Goal: Information Seeking & Learning: Learn about a topic

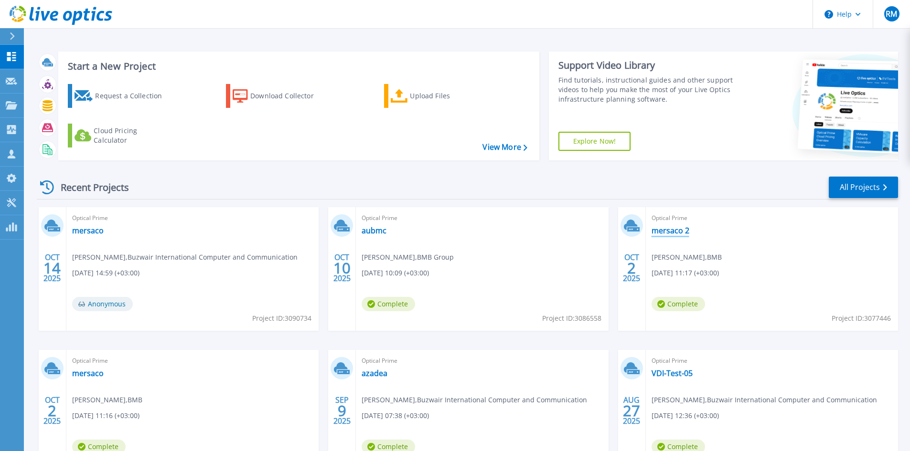
click at [665, 234] on link "mersaco 2" at bounding box center [671, 231] width 38 height 10
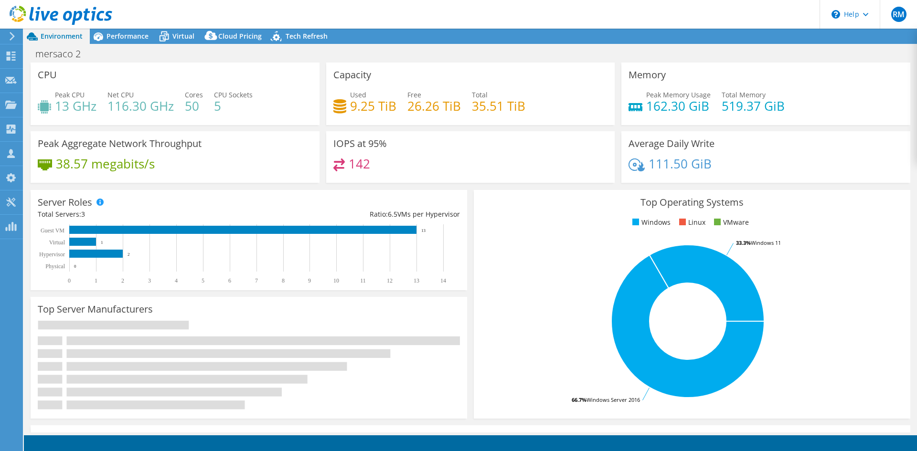
select select "USD"
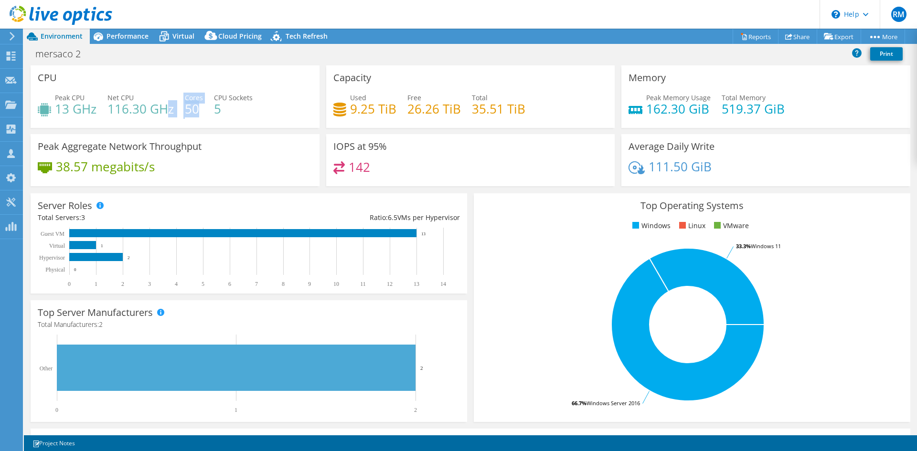
drag, startPoint x: 196, startPoint y: 109, endPoint x: 336, endPoint y: 108, distance: 139.5
click at [171, 107] on div "Peak CPU 13 GHz Net CPU 116.30 GHz Cores 50 CPU Sockets 5" at bounding box center [175, 108] width 275 height 31
drag, startPoint x: 525, startPoint y: 112, endPoint x: 439, endPoint y: 113, distance: 86.5
click at [439, 113] on div "Used 9.25 TiB Free 26.26 TiB Total 35.51 TiB" at bounding box center [470, 108] width 275 height 31
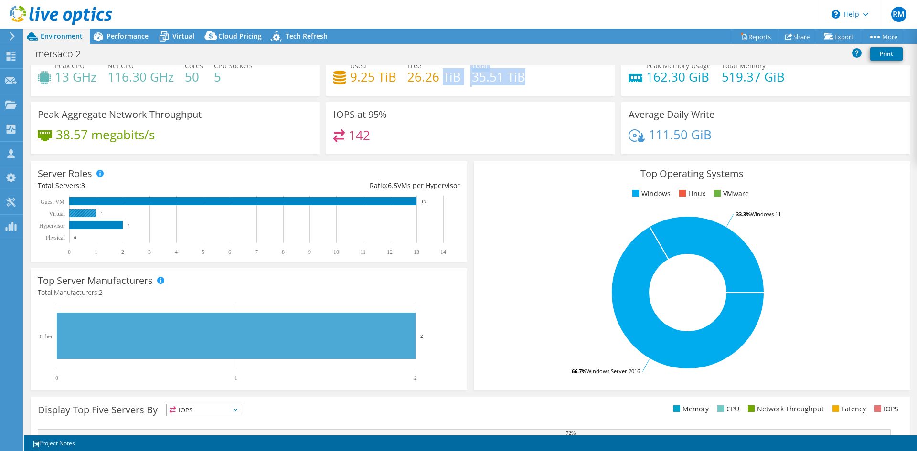
scroll to position [48, 0]
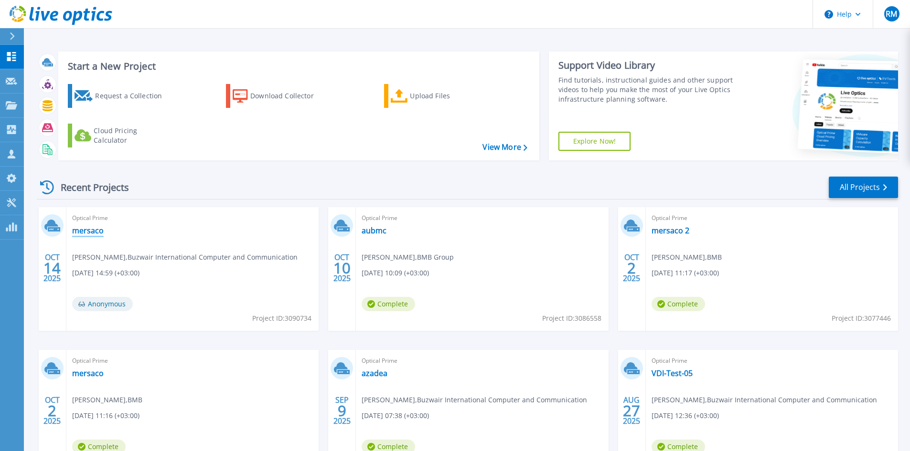
click at [85, 231] on link "mersaco" at bounding box center [88, 231] width 32 height 10
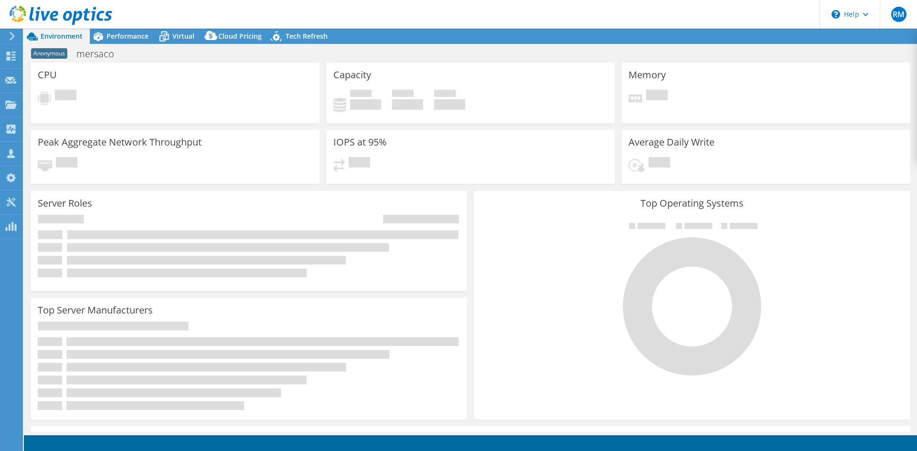
select select "USD"
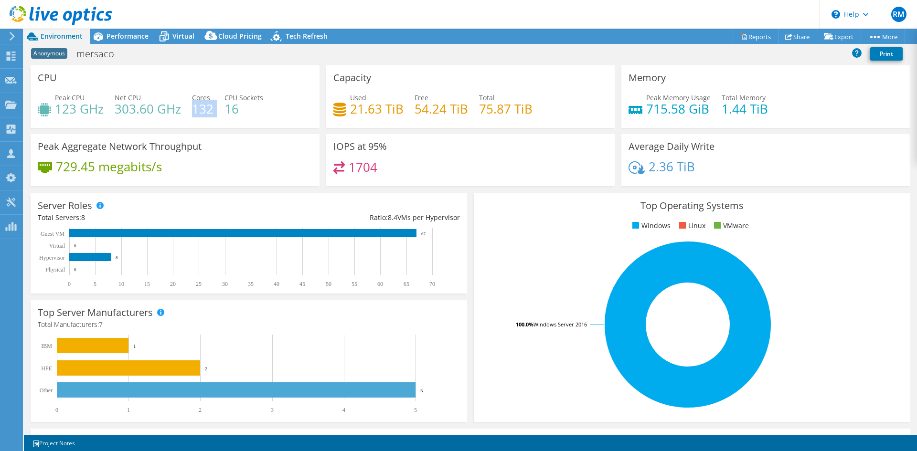
drag, startPoint x: 217, startPoint y: 112, endPoint x: 441, endPoint y: 124, distance: 223.9
click at [197, 106] on div "Peak CPU 123 GHz Net CPU 303.60 GHz Cores 132 CPU Sockets 16" at bounding box center [175, 108] width 275 height 31
drag, startPoint x: 522, startPoint y: 110, endPoint x: 535, endPoint y: 106, distance: 13.1
click at [523, 110] on h4 "75.87 TiB" at bounding box center [506, 109] width 54 height 11
drag, startPoint x: 535, startPoint y: 106, endPoint x: 468, endPoint y: 107, distance: 66.9
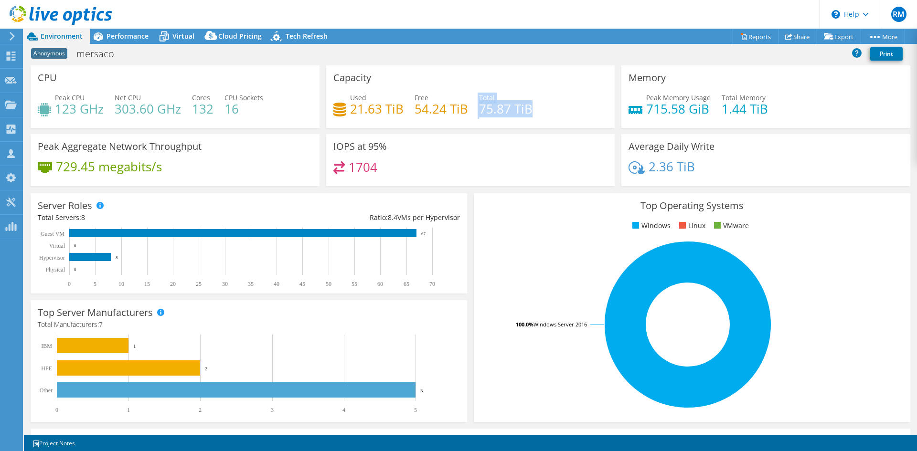
click at [468, 107] on div "Used 21.63 TiB Free 54.24 TiB Total 75.87 TiB" at bounding box center [470, 108] width 275 height 31
click at [130, 35] on span "Performance" at bounding box center [128, 36] width 42 height 9
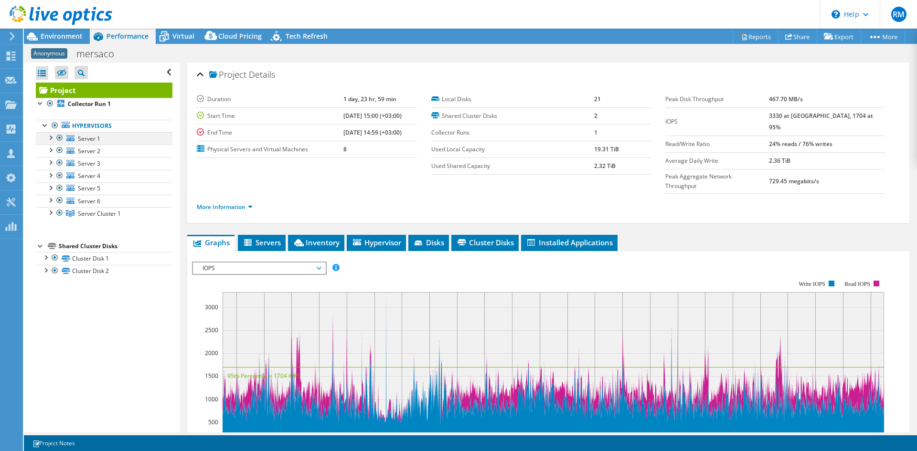
click at [49, 136] on div at bounding box center [50, 137] width 10 height 10
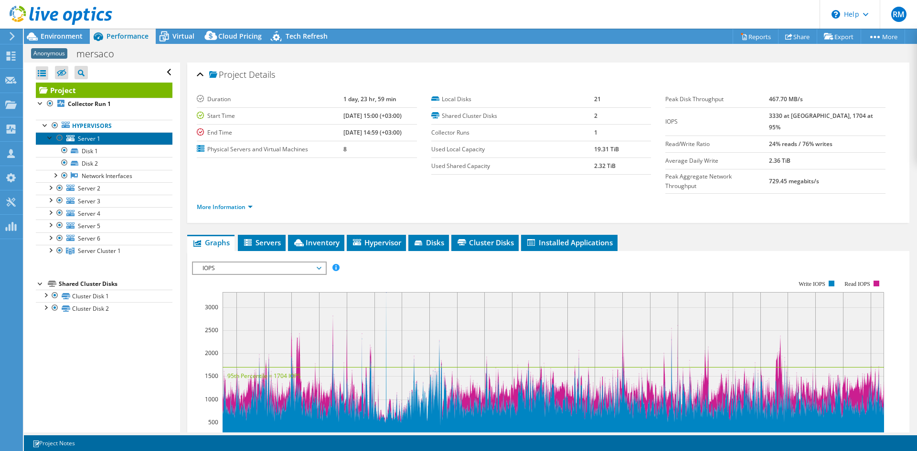
click at [76, 139] on link "Server 1" at bounding box center [104, 138] width 137 height 12
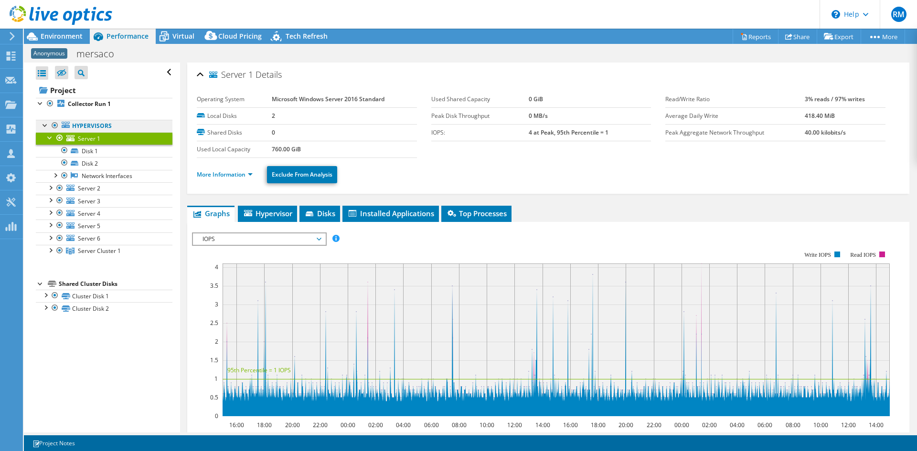
click at [93, 127] on link "Hypervisors" at bounding box center [104, 126] width 137 height 12
click at [88, 123] on link "Hypervisors" at bounding box center [104, 126] width 137 height 12
click at [92, 126] on link "Hypervisors" at bounding box center [104, 126] width 137 height 12
click at [48, 123] on div at bounding box center [46, 125] width 10 height 10
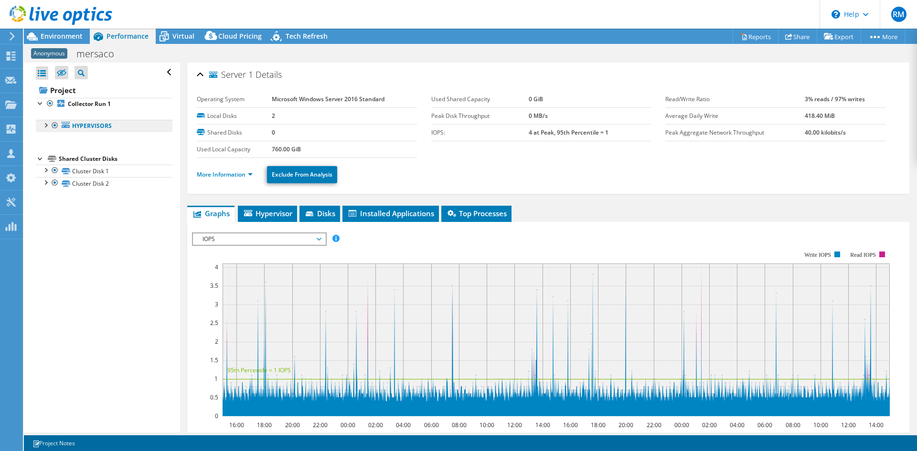
click at [77, 126] on link "Hypervisors" at bounding box center [104, 126] width 137 height 12
click at [47, 127] on div at bounding box center [46, 125] width 10 height 10
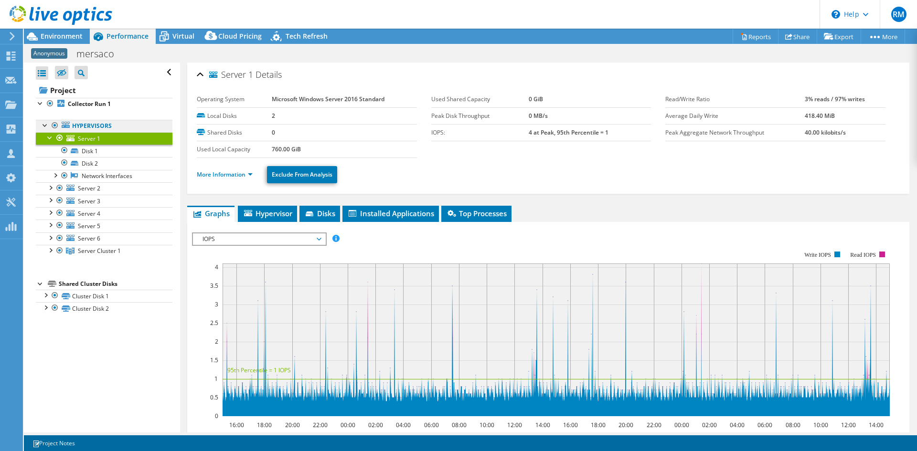
click at [86, 125] on link "Hypervisors" at bounding box center [104, 126] width 137 height 12
click at [91, 103] on b "Collector Run 1" at bounding box center [89, 104] width 43 height 8
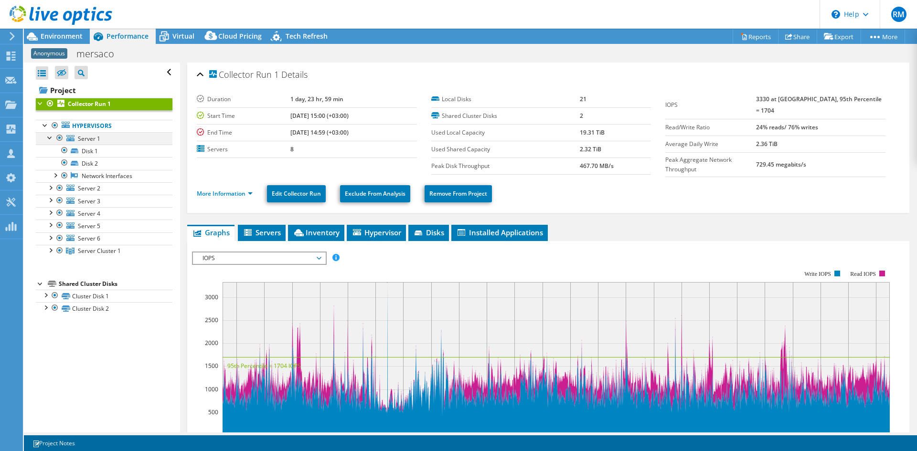
click at [49, 133] on div at bounding box center [50, 137] width 10 height 10
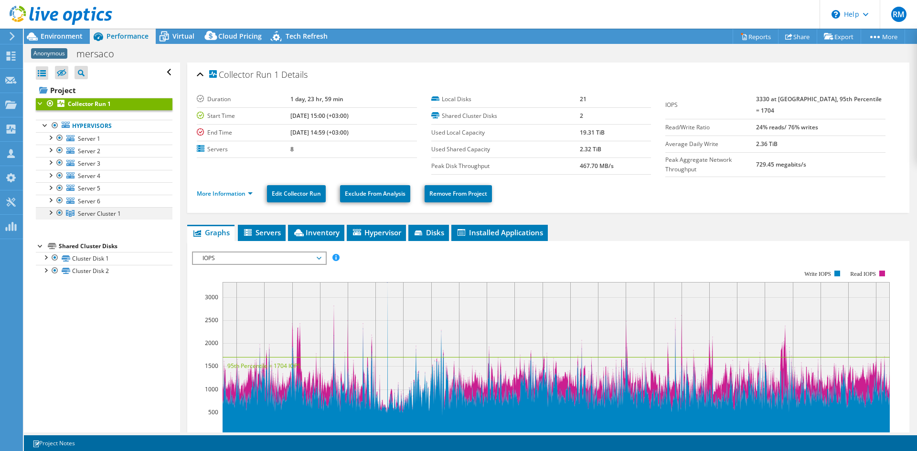
click at [49, 214] on div at bounding box center [50, 212] width 10 height 10
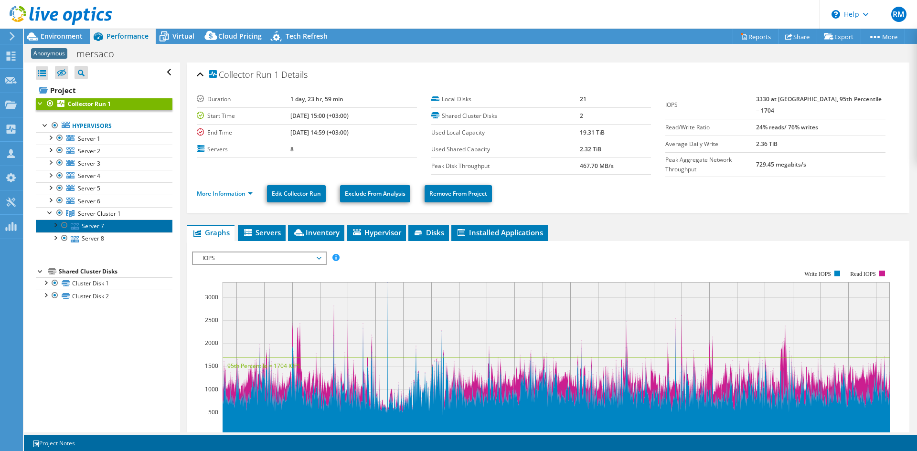
click at [93, 223] on link "Server 7" at bounding box center [104, 226] width 137 height 12
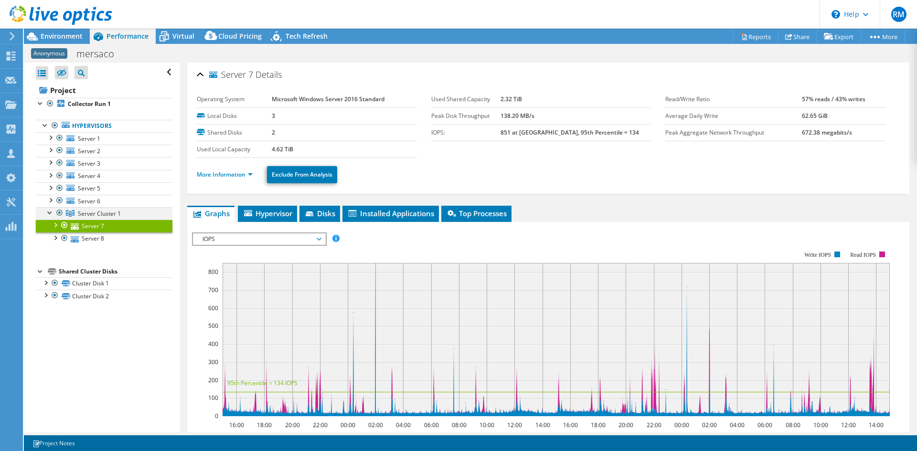
click at [46, 212] on div at bounding box center [50, 212] width 10 height 10
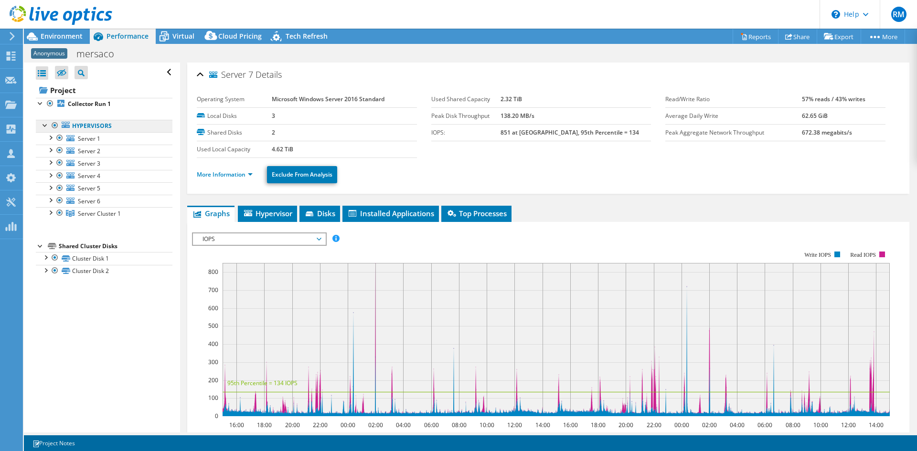
click at [84, 122] on link "Hypervisors" at bounding box center [104, 126] width 137 height 12
click at [82, 105] on b "Collector Run 1" at bounding box center [89, 104] width 43 height 8
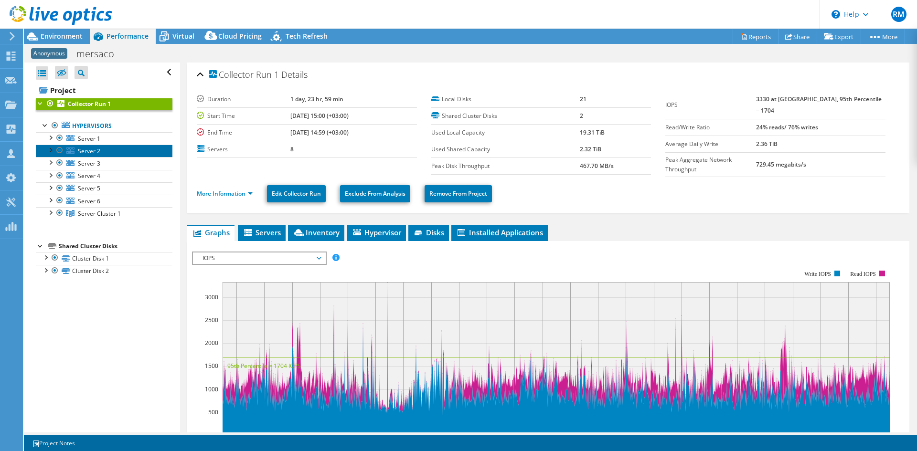
click at [97, 146] on link "Server 2" at bounding box center [104, 151] width 137 height 12
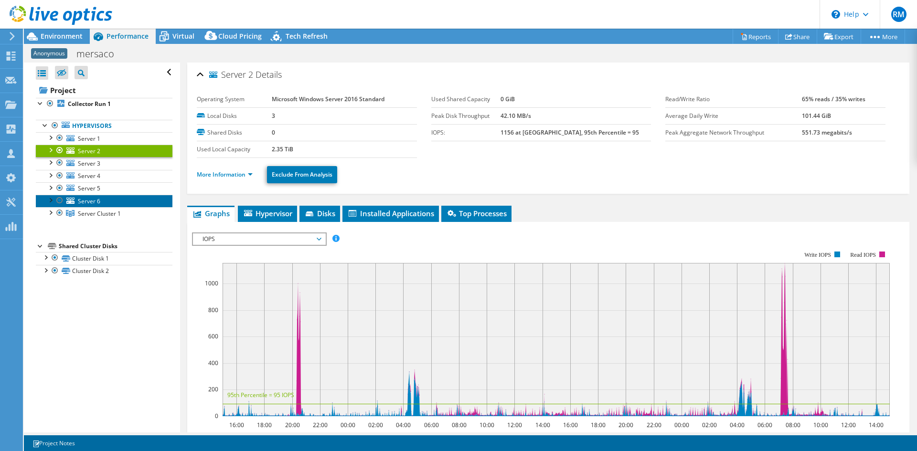
click at [110, 201] on link "Server 6" at bounding box center [104, 201] width 137 height 12
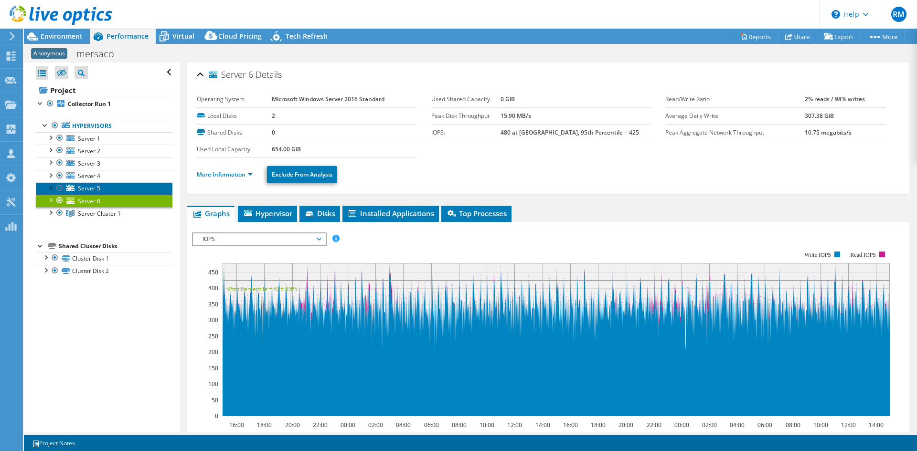
click at [108, 182] on link "Server 5" at bounding box center [104, 188] width 137 height 12
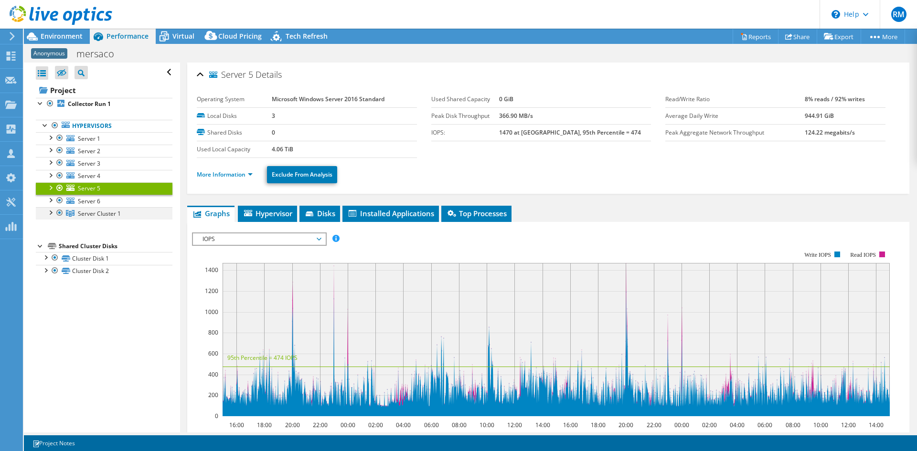
click at [53, 210] on div at bounding box center [50, 212] width 10 height 10
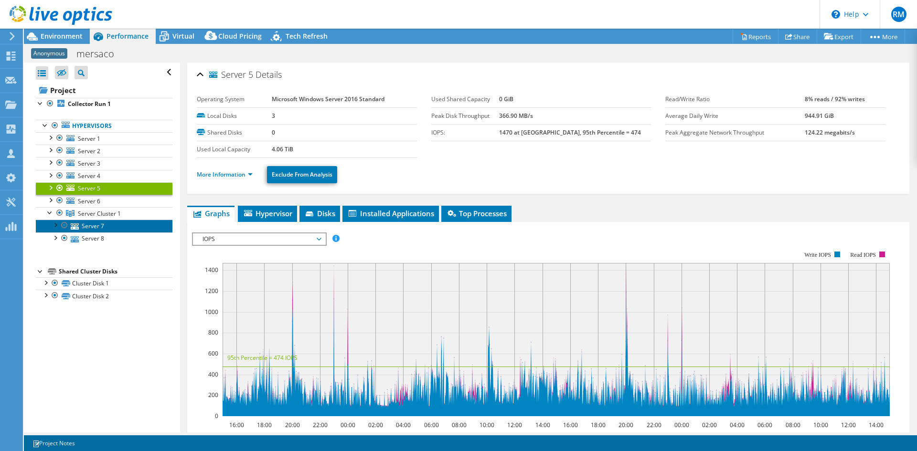
click at [85, 222] on link "Server 7" at bounding box center [104, 226] width 137 height 12
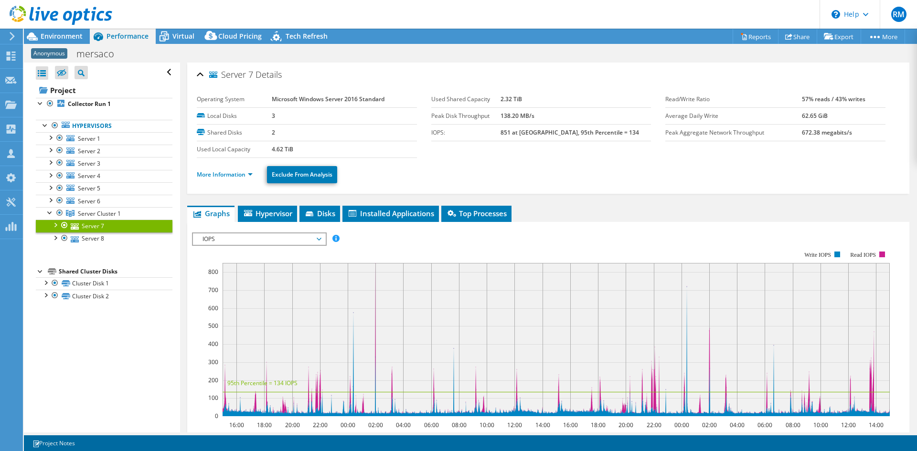
drag, startPoint x: 274, startPoint y: 134, endPoint x: 266, endPoint y: 133, distance: 8.1
click at [266, 133] on tr "Shared Disks 2" at bounding box center [307, 132] width 220 height 17
click at [58, 225] on div at bounding box center [55, 225] width 10 height 10
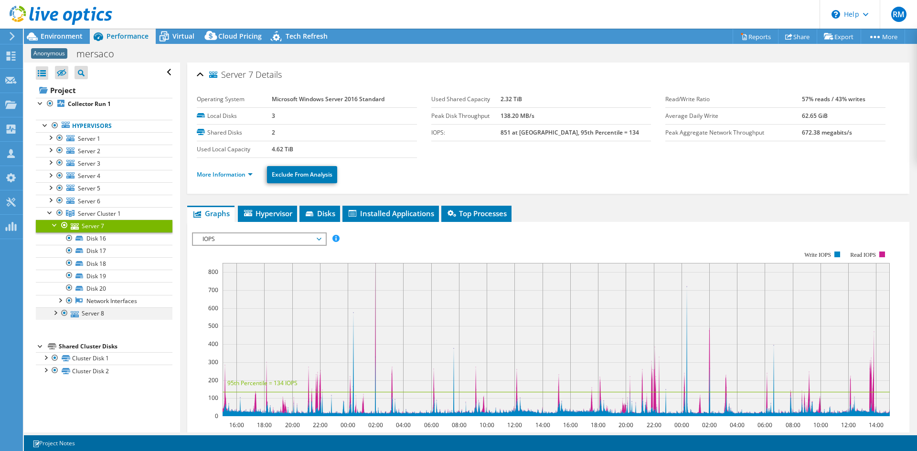
click at [56, 311] on div at bounding box center [55, 313] width 10 height 10
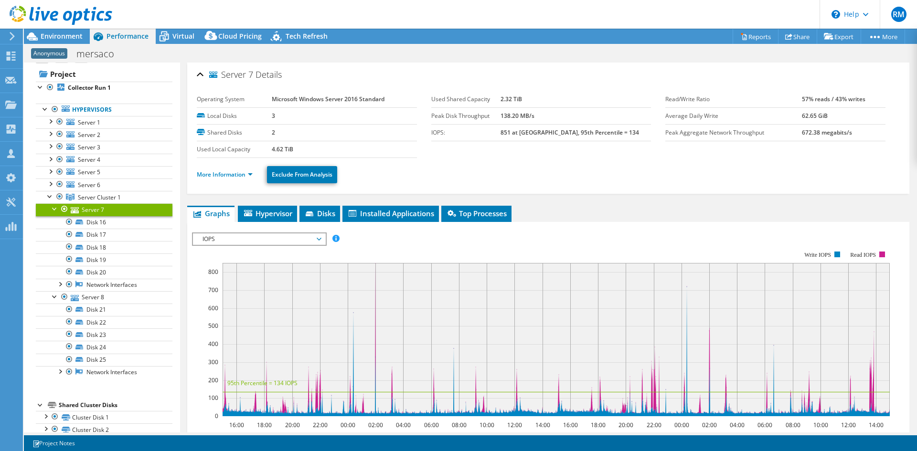
scroll to position [31, 0]
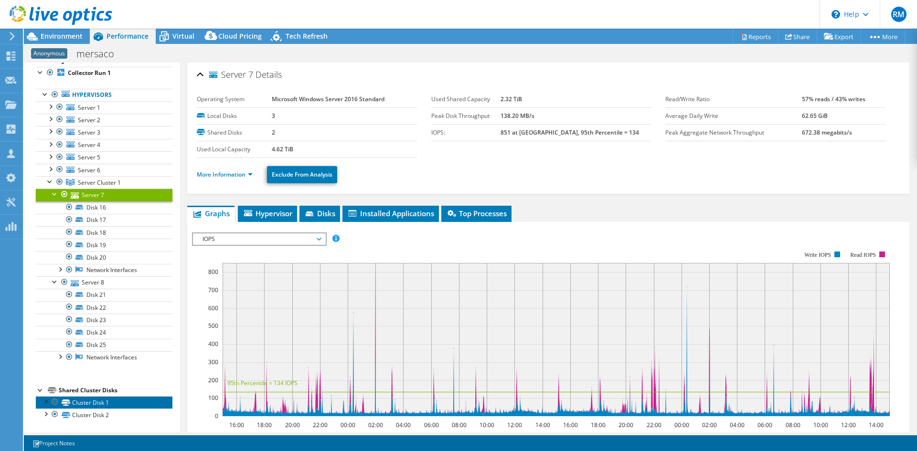
click at [88, 403] on link "Cluster Disk 1" at bounding box center [104, 402] width 137 height 12
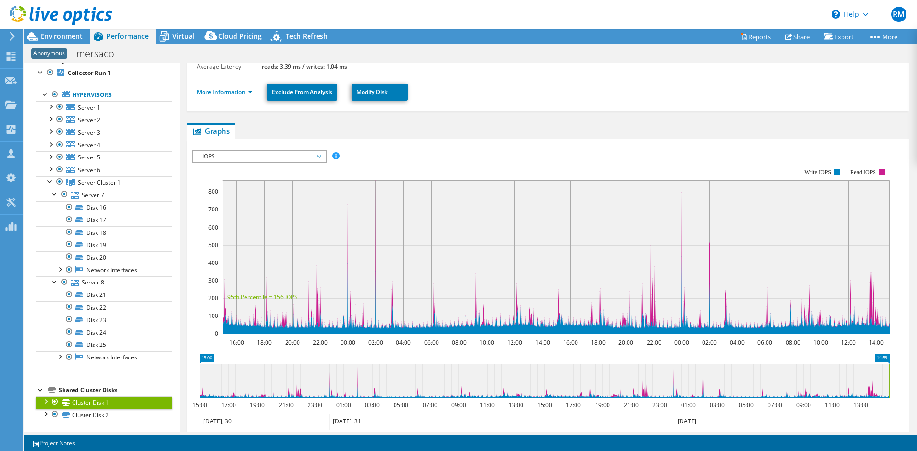
scroll to position [242, 0]
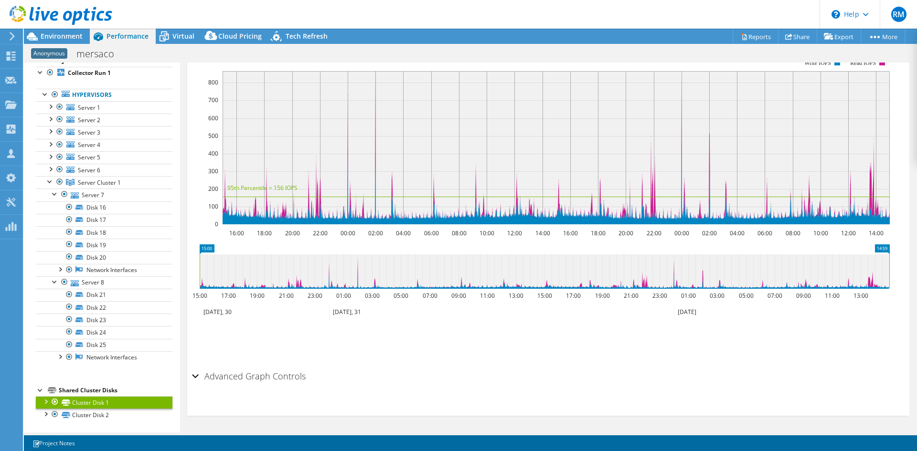
click at [303, 382] on h2 "Advanced Graph Controls" at bounding box center [249, 376] width 114 height 19
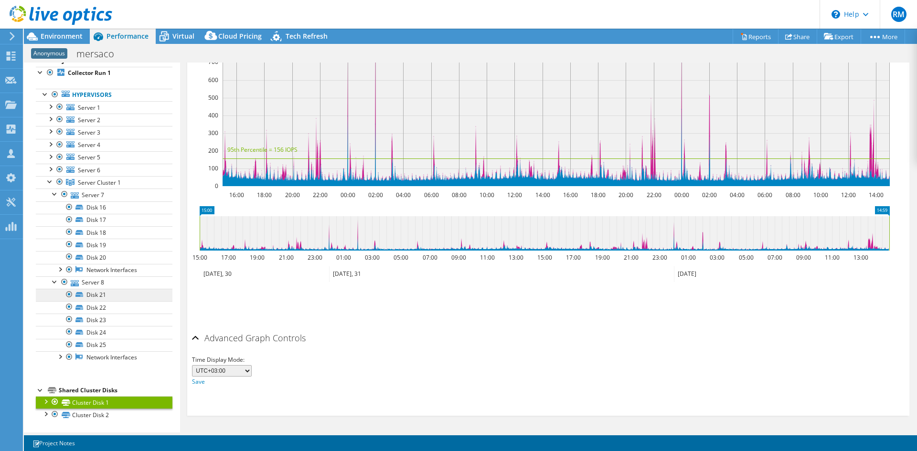
scroll to position [0, 0]
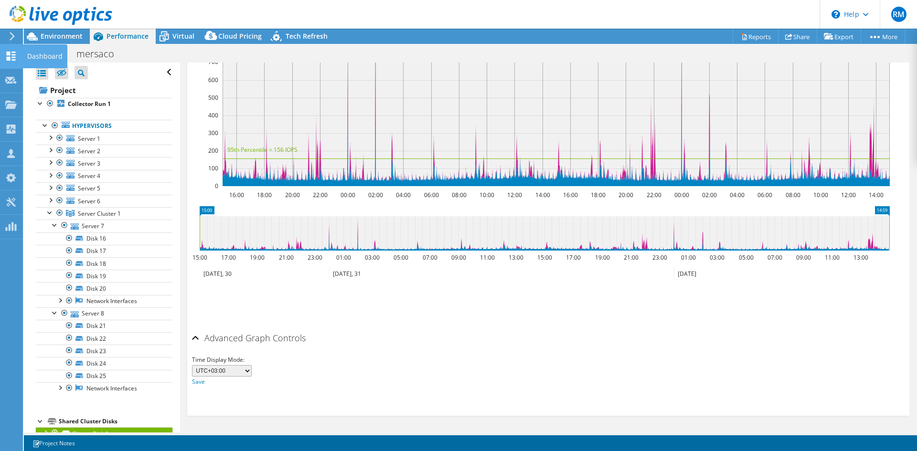
click at [32, 59] on div "Dashboard" at bounding box center [44, 56] width 45 height 24
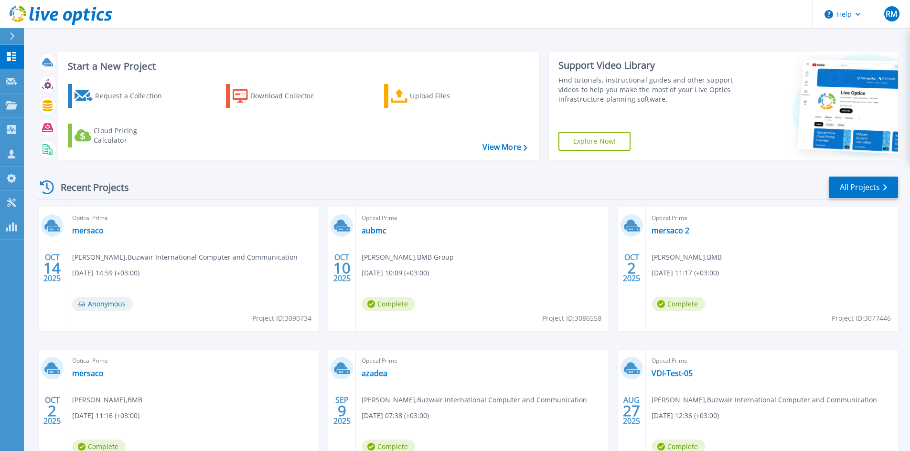
scroll to position [78, 0]
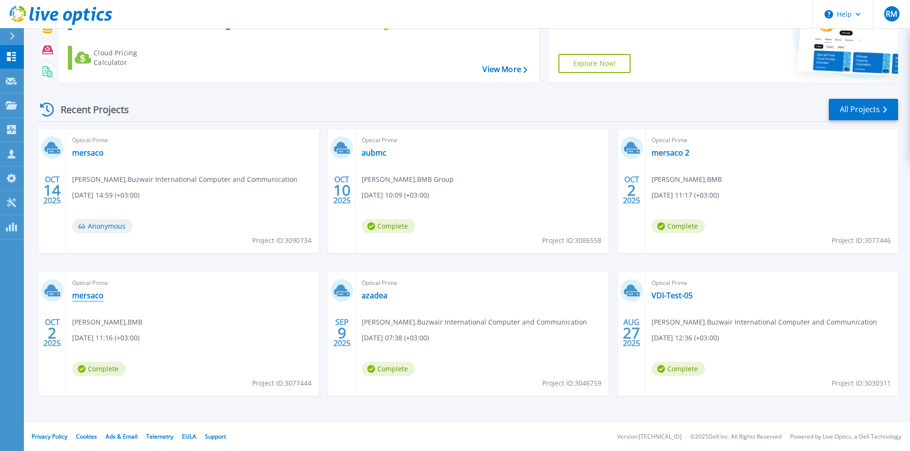
click at [90, 296] on link "mersaco" at bounding box center [88, 296] width 32 height 10
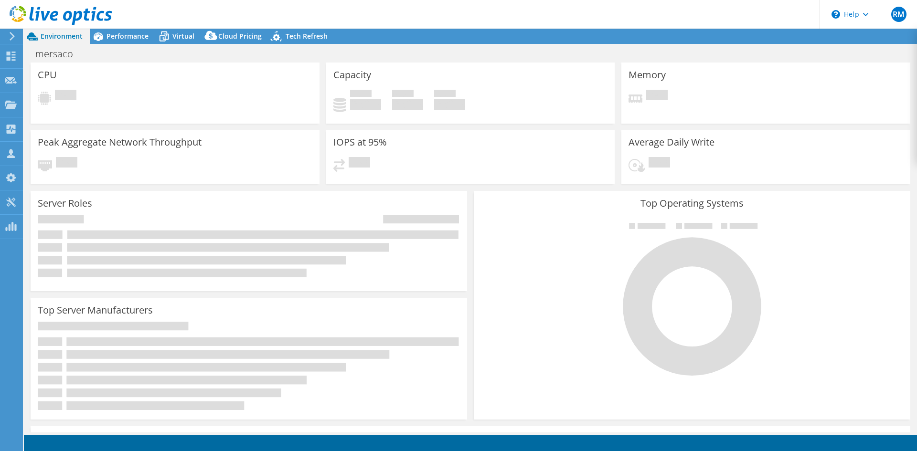
select select "USD"
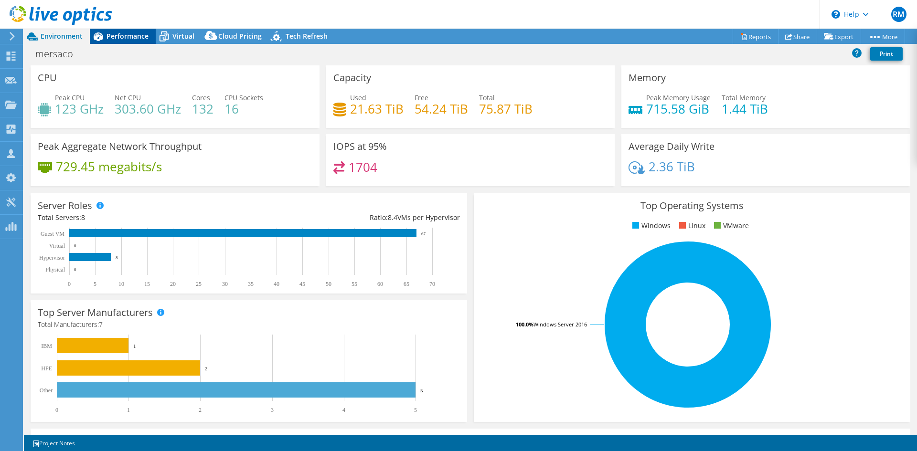
click at [122, 36] on span "Performance" at bounding box center [128, 36] width 42 height 9
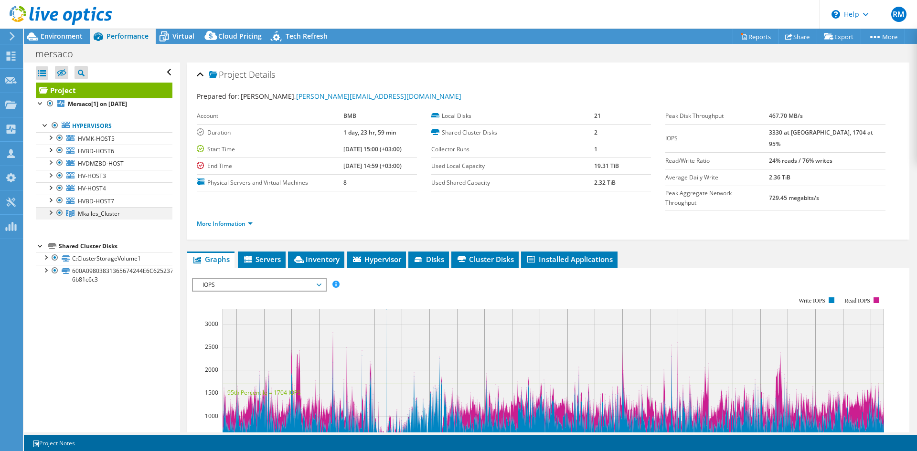
click at [48, 212] on div at bounding box center [50, 212] width 10 height 10
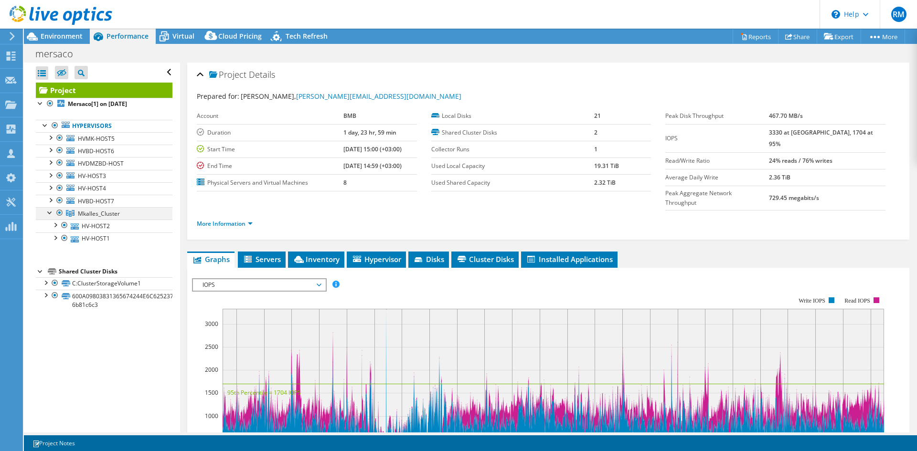
click at [49, 212] on div at bounding box center [50, 212] width 10 height 10
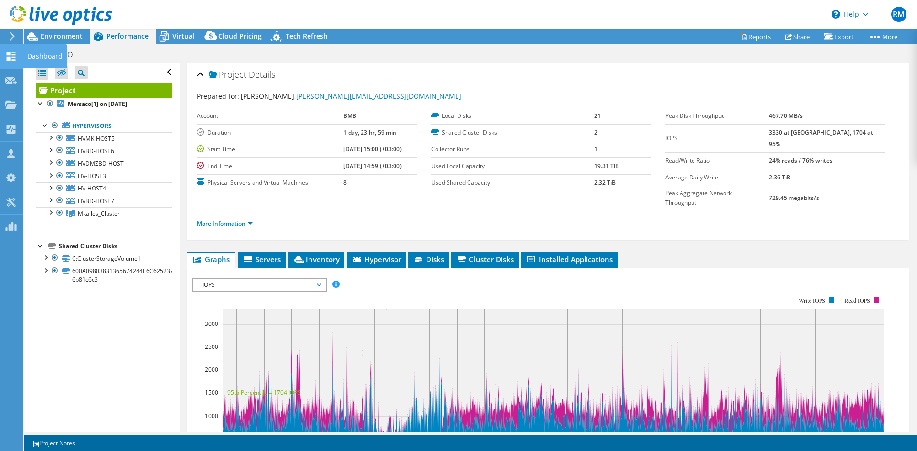
click at [8, 59] on use at bounding box center [11, 56] width 9 height 9
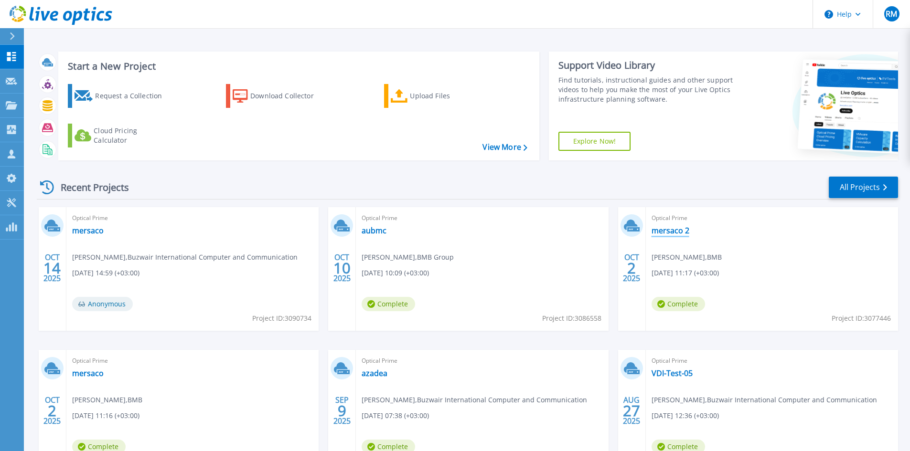
click at [666, 229] on link "mersaco 2" at bounding box center [671, 231] width 38 height 10
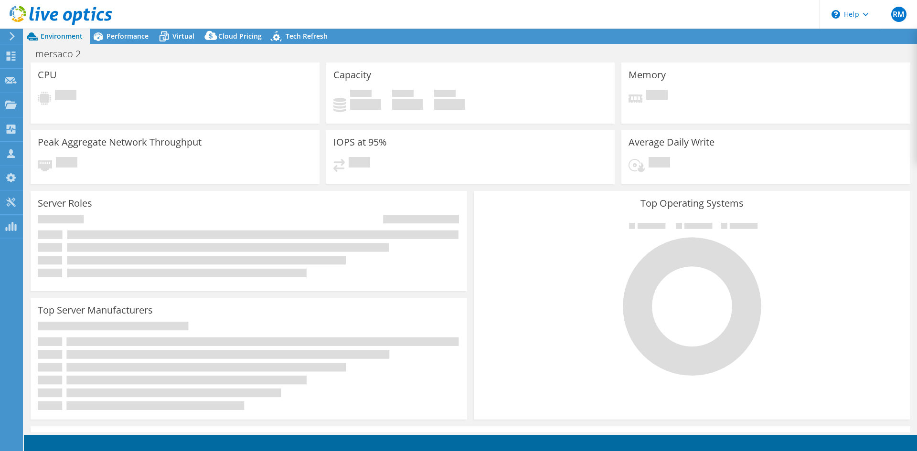
select select "USD"
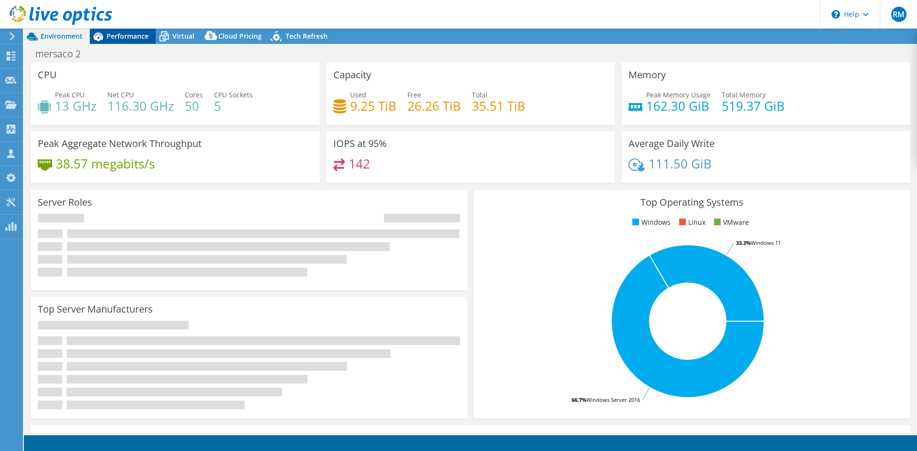
click at [129, 34] on span "Performance" at bounding box center [128, 36] width 42 height 9
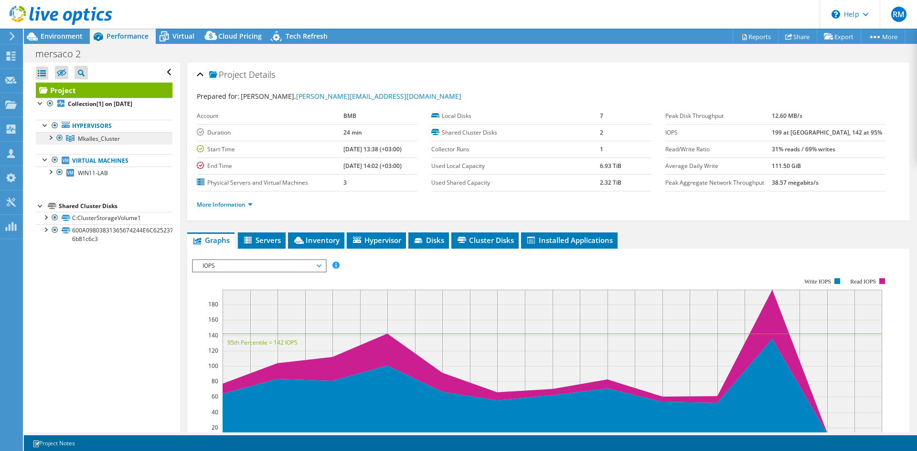
click at [90, 140] on span "Mkalles_Cluster" at bounding box center [99, 139] width 42 height 8
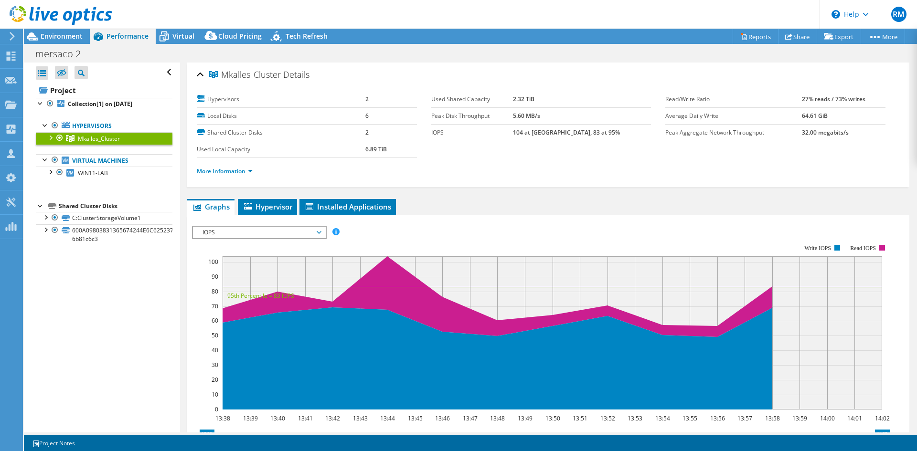
click at [50, 140] on div at bounding box center [50, 137] width 10 height 10
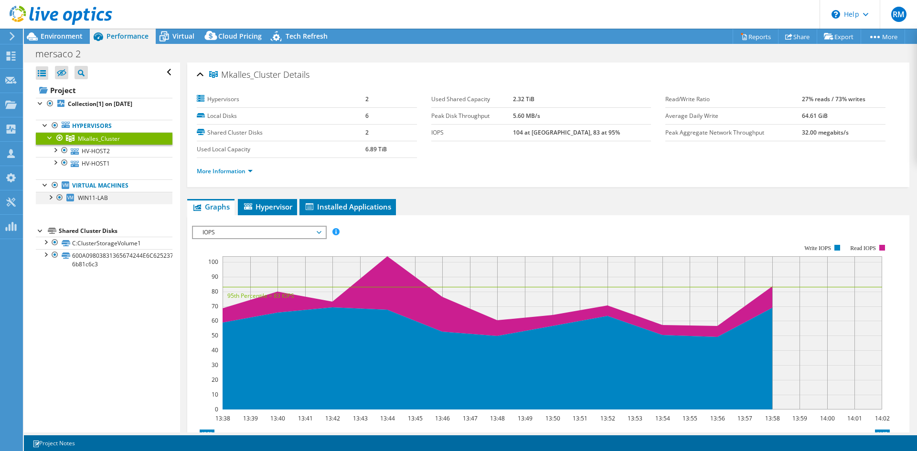
click at [48, 197] on div at bounding box center [50, 197] width 10 height 10
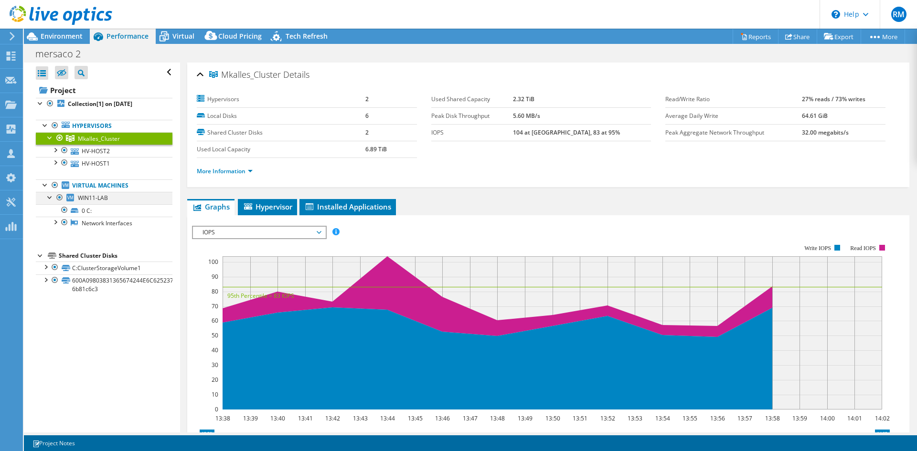
click at [48, 197] on div at bounding box center [50, 197] width 10 height 10
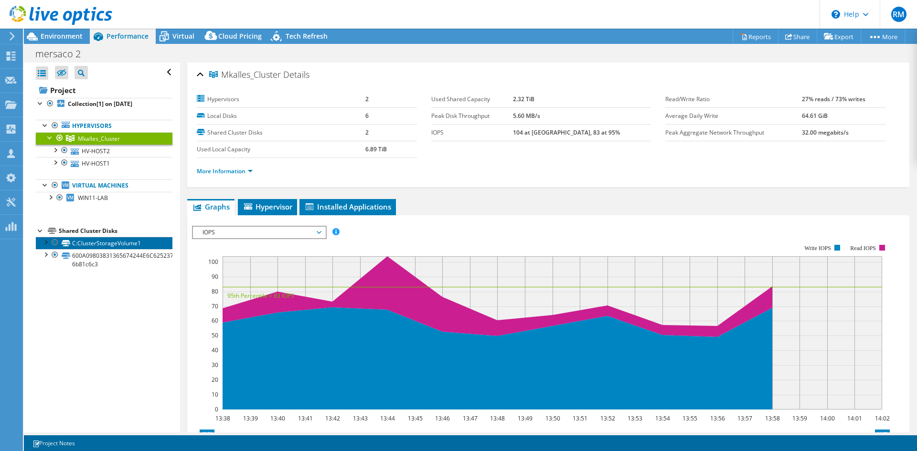
click at [92, 242] on link "C:ClusterStorageVolume1" at bounding box center [104, 243] width 137 height 12
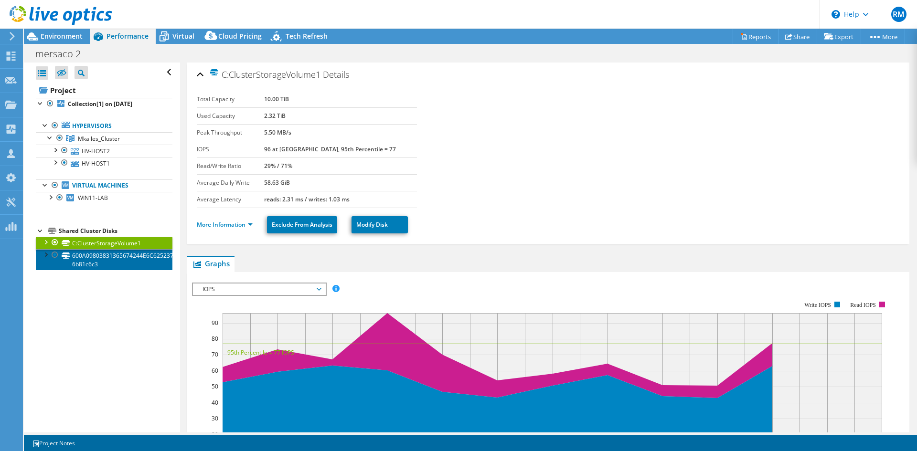
click at [106, 252] on link "600A09803831365674244E6C62523758-6b81c6c3" at bounding box center [104, 259] width 137 height 21
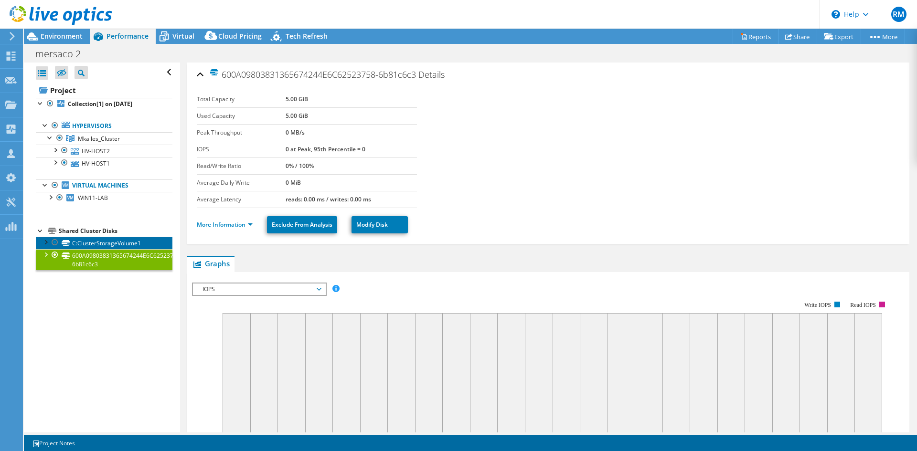
click at [109, 243] on link "C:ClusterStorageVolume1" at bounding box center [104, 243] width 137 height 12
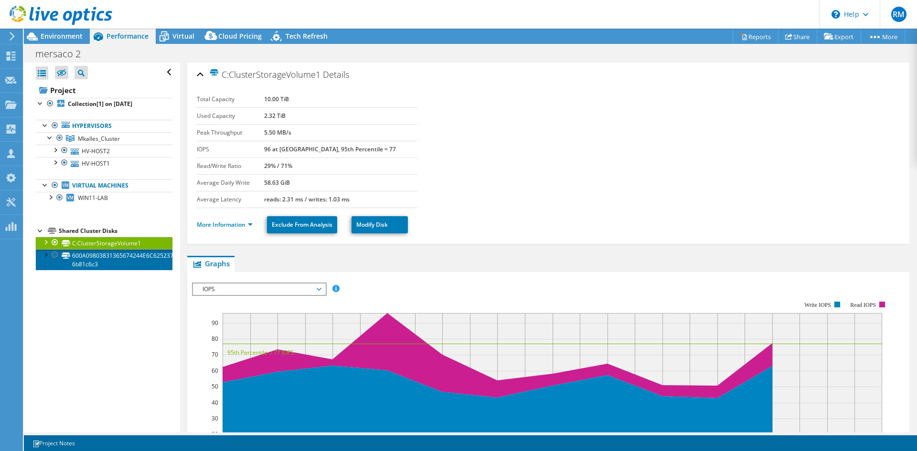
click at [114, 254] on link "600A09803831365674244E6C62523758-6b81c6c3" at bounding box center [104, 259] width 137 height 21
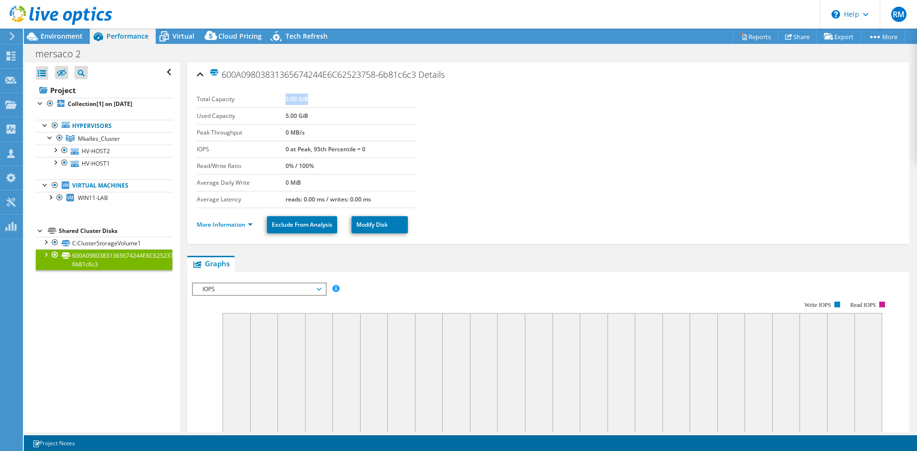
drag, startPoint x: 283, startPoint y: 99, endPoint x: 319, endPoint y: 93, distance: 36.0
click at [319, 93] on td "5.00 GiB" at bounding box center [351, 99] width 131 height 17
click at [110, 245] on link "C:ClusterStorageVolume1" at bounding box center [104, 243] width 137 height 12
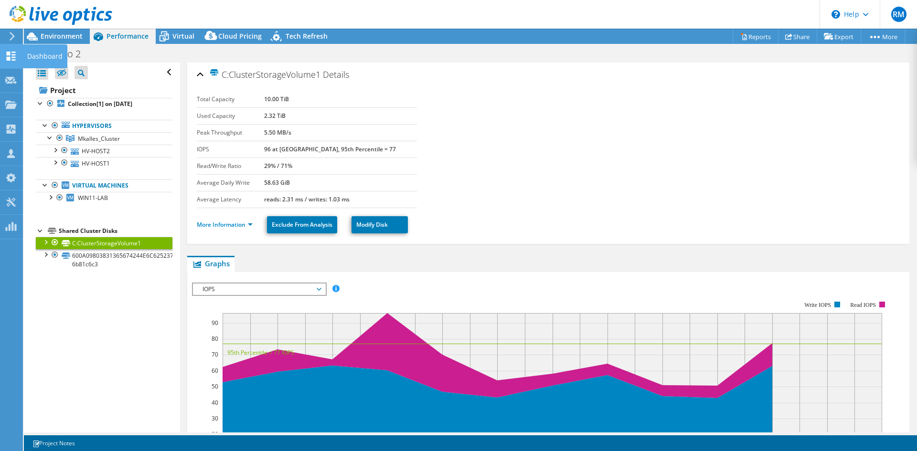
click at [6, 57] on icon at bounding box center [10, 56] width 11 height 9
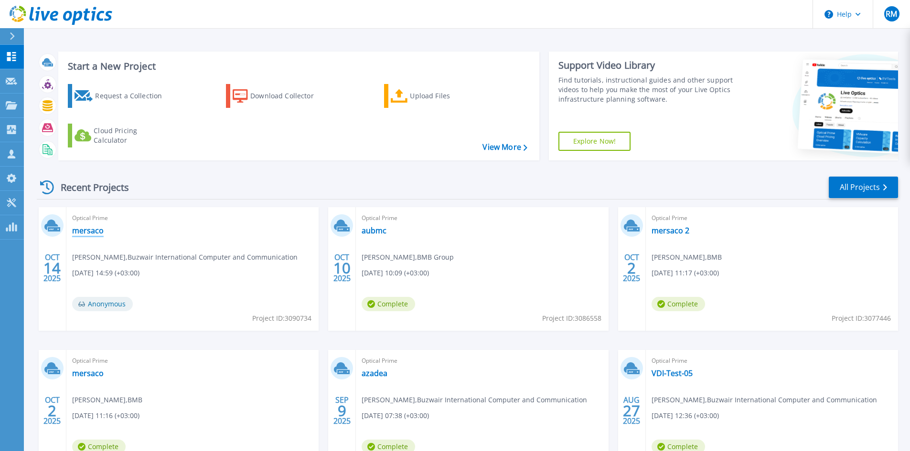
click at [89, 231] on link "mersaco" at bounding box center [88, 231] width 32 height 10
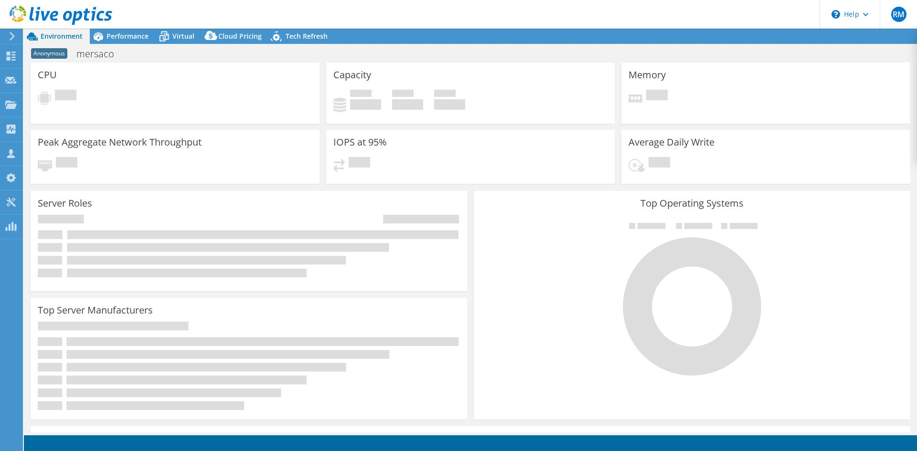
select select "USD"
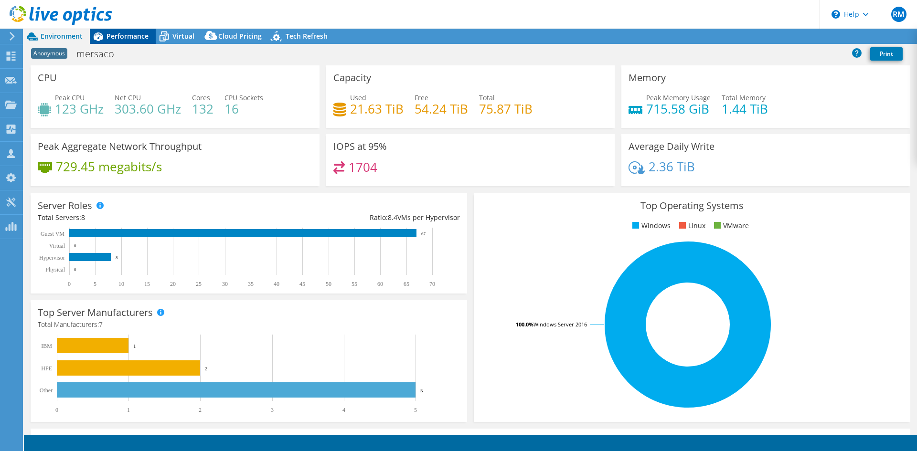
click at [127, 40] on span "Performance" at bounding box center [128, 36] width 42 height 9
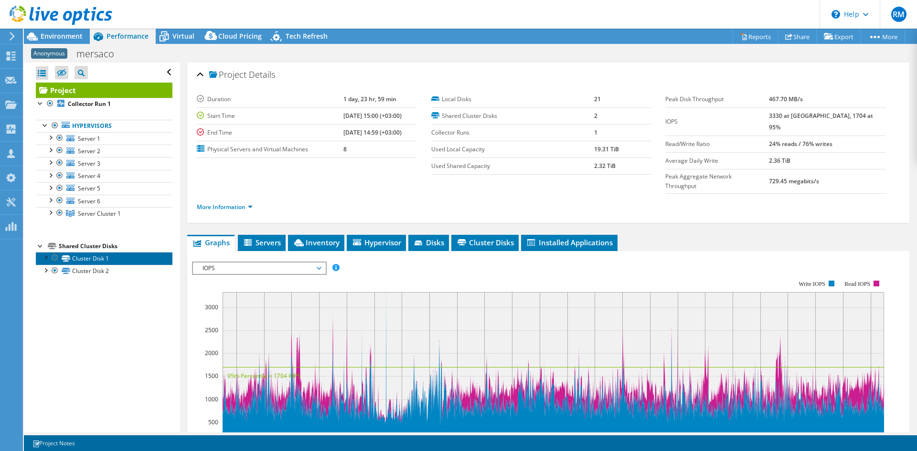
click at [88, 261] on link "Cluster Disk 1" at bounding box center [104, 258] width 137 height 12
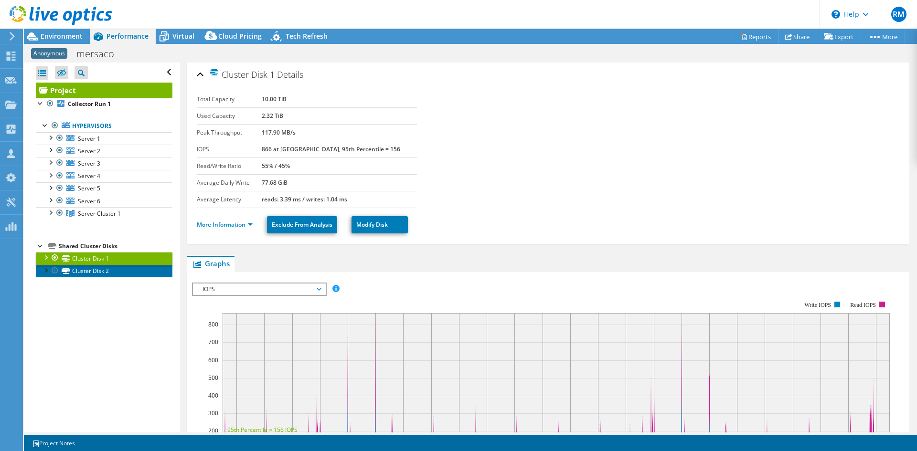
click at [91, 272] on link "Cluster Disk 2" at bounding box center [104, 271] width 137 height 12
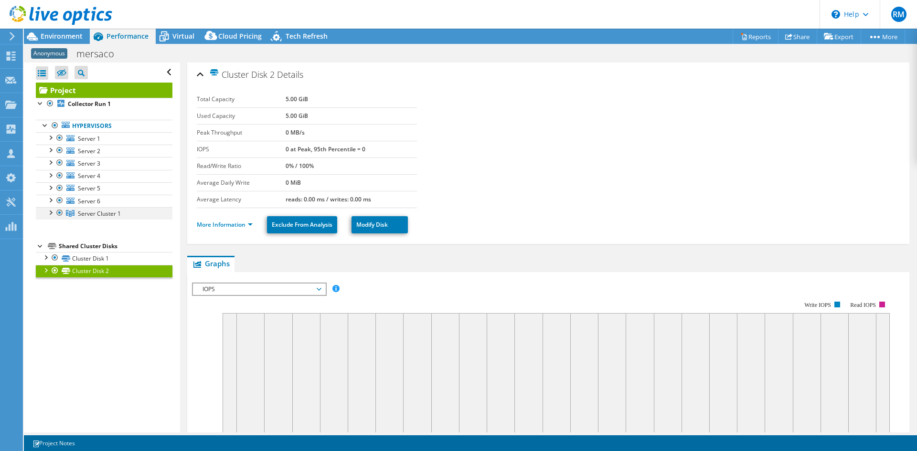
click at [50, 214] on div at bounding box center [50, 212] width 10 height 10
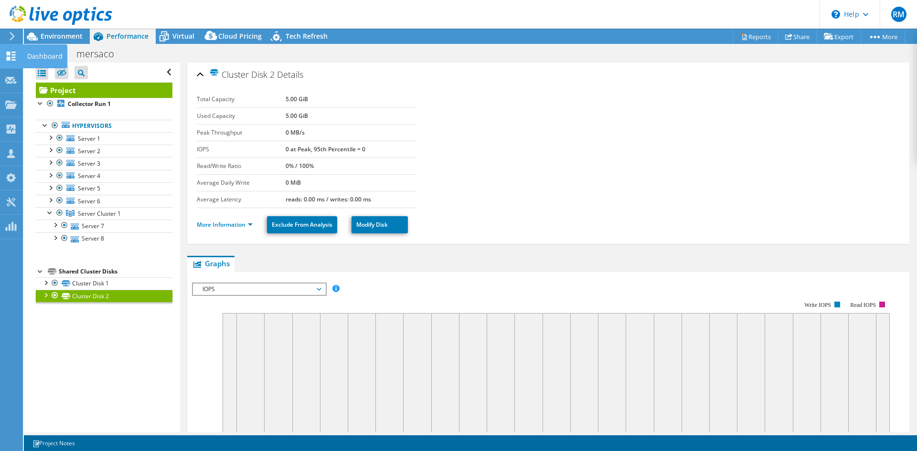
click at [14, 55] on icon at bounding box center [10, 56] width 11 height 9
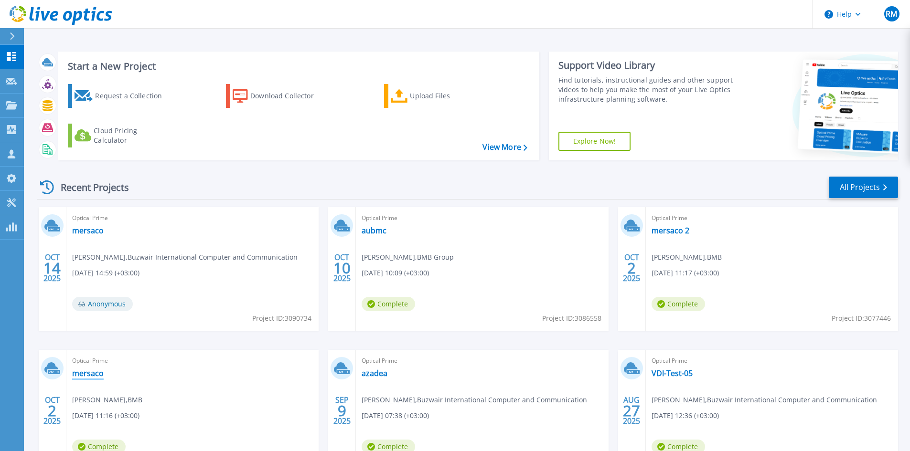
click at [87, 373] on link "mersaco" at bounding box center [88, 374] width 32 height 10
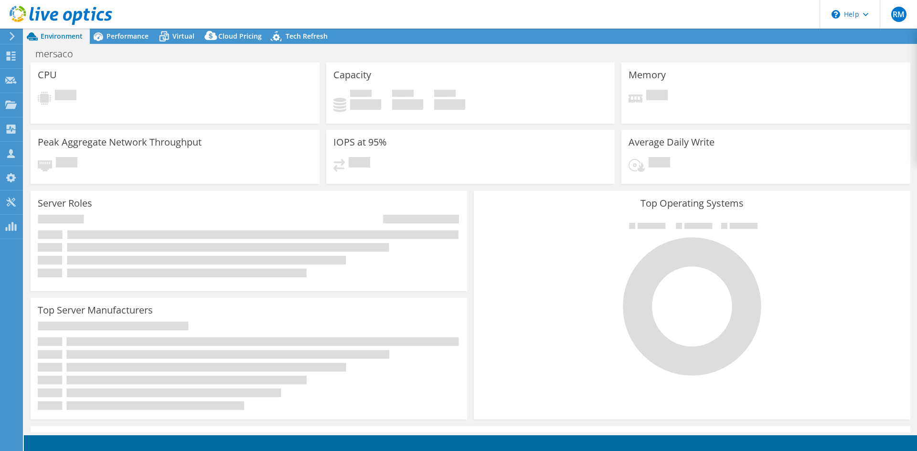
select select "USD"
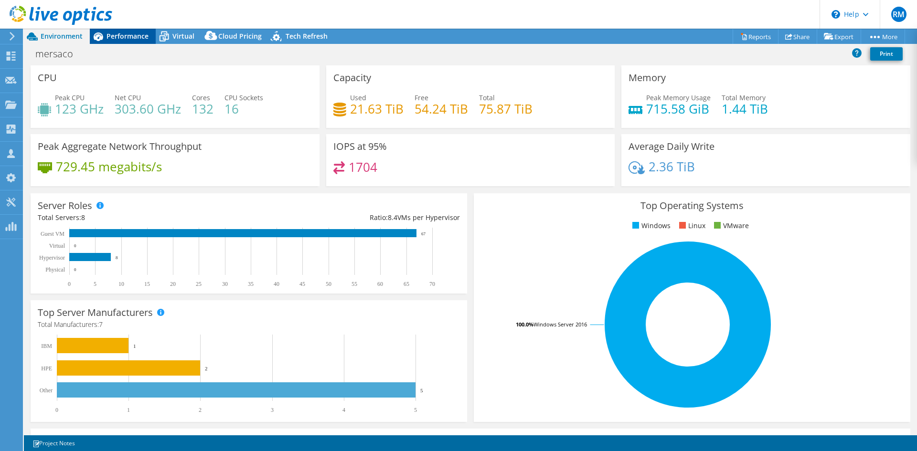
click at [122, 31] on div "Performance" at bounding box center [123, 36] width 66 height 15
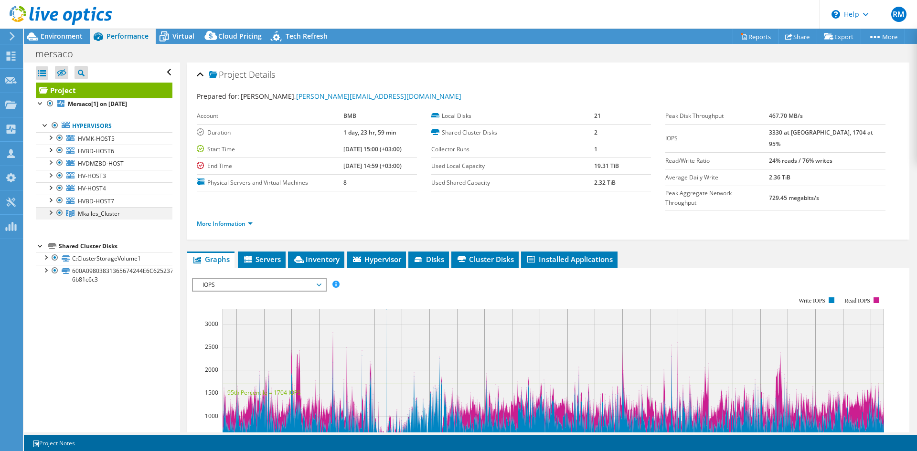
click at [51, 213] on div at bounding box center [50, 212] width 10 height 10
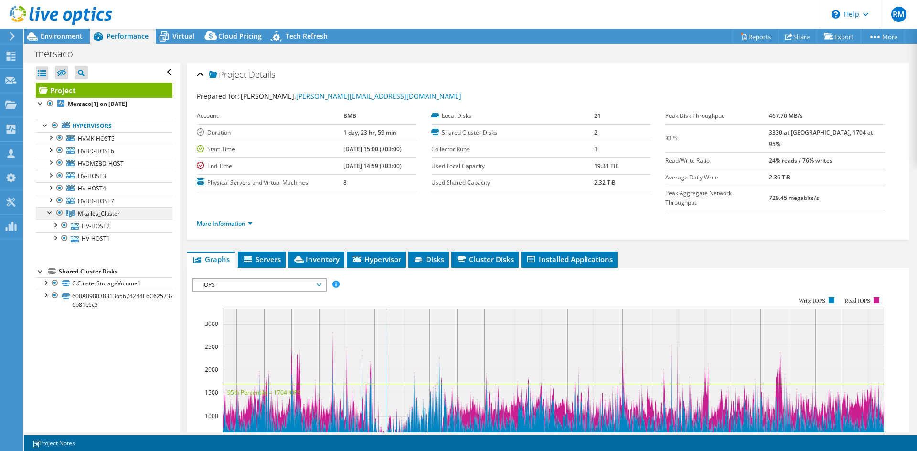
click at [102, 218] on link "Mkalles_Cluster" at bounding box center [104, 213] width 137 height 12
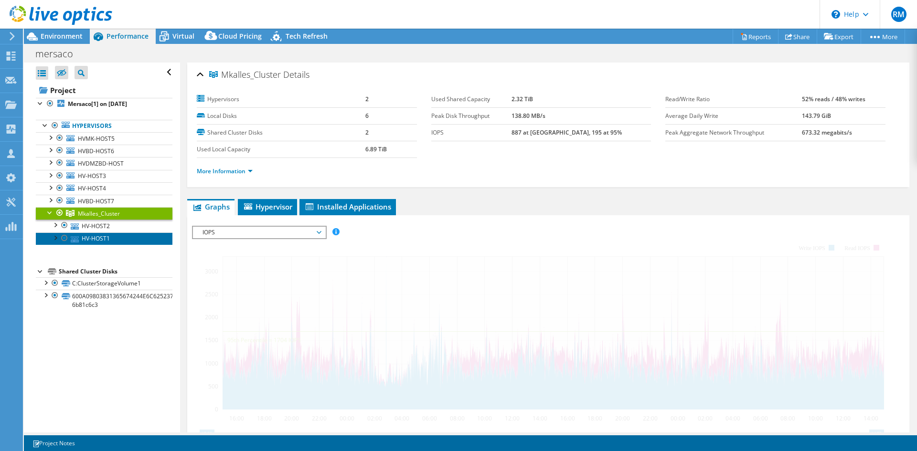
click at [96, 233] on link "HV-HOST1" at bounding box center [104, 239] width 137 height 12
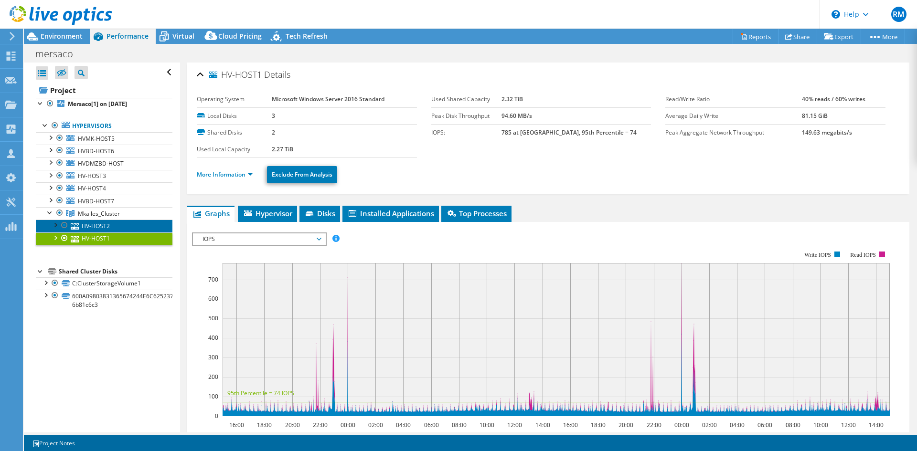
click at [98, 228] on link "HV-HOST2" at bounding box center [104, 226] width 137 height 12
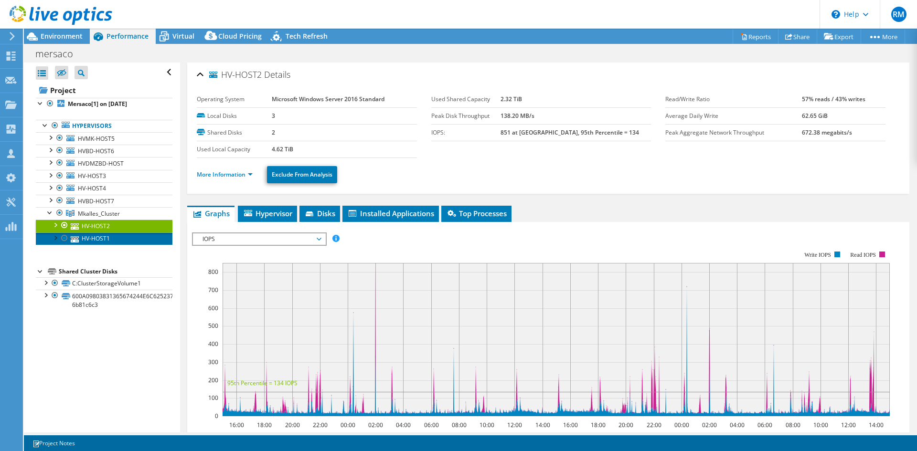
click at [100, 243] on link "HV-HOST1" at bounding box center [104, 239] width 137 height 12
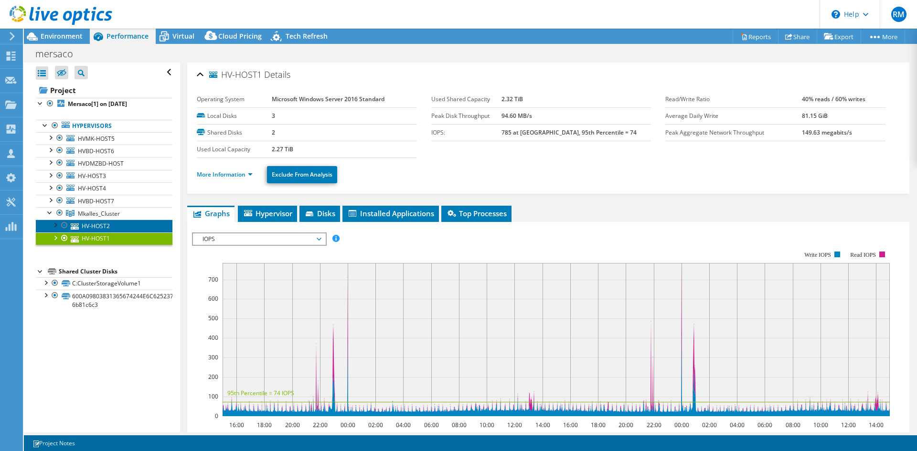
click at [100, 223] on link "HV-HOST2" at bounding box center [104, 226] width 137 height 12
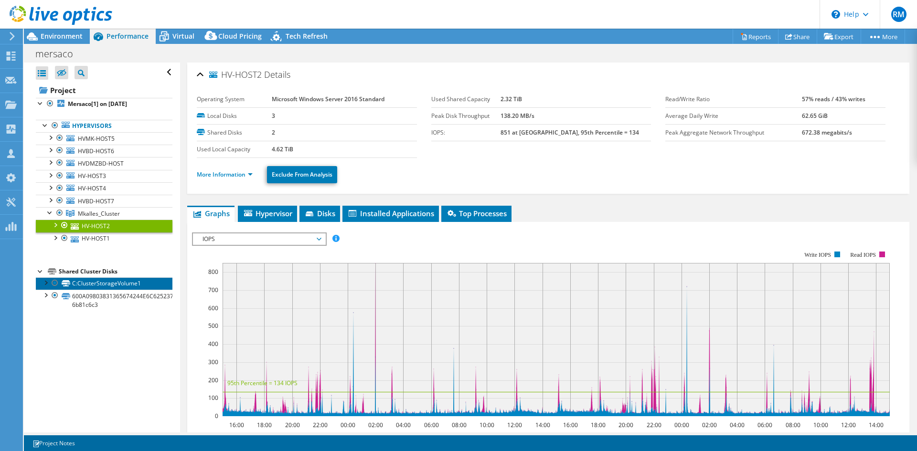
click at [91, 284] on link "C:ClusterStorageVolume1" at bounding box center [104, 284] width 137 height 12
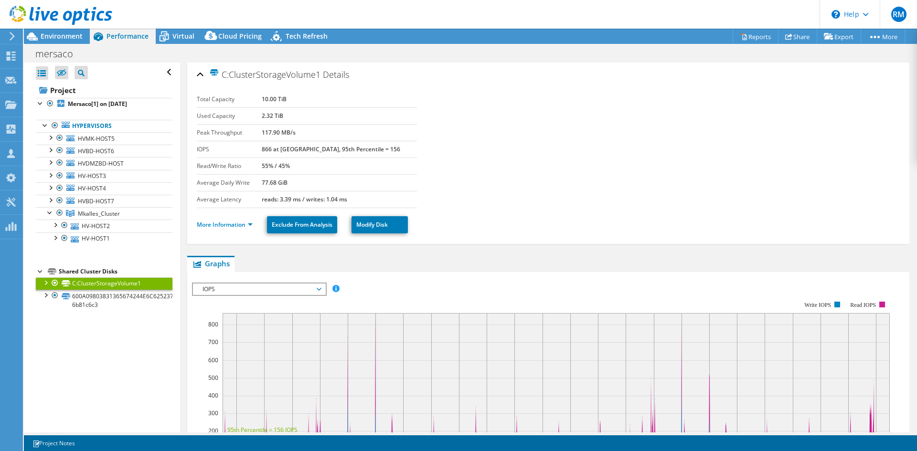
click at [46, 283] on div at bounding box center [46, 283] width 10 height 10
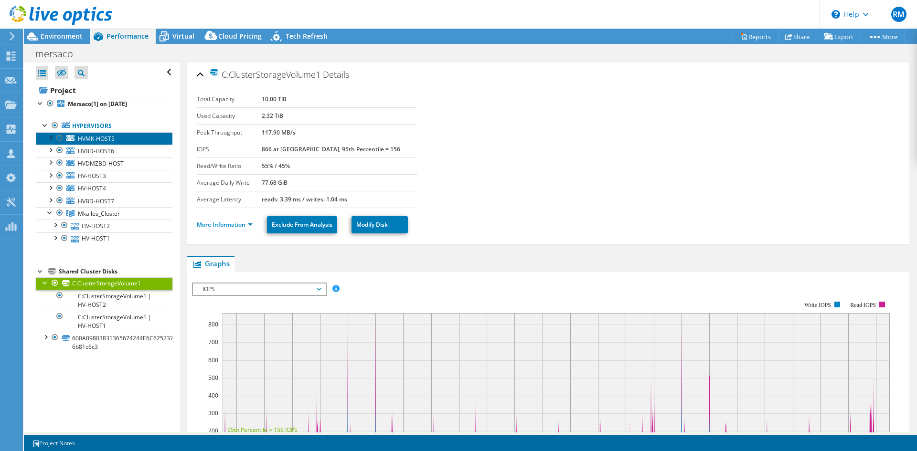
click at [86, 137] on span "HVMK-HOST5" at bounding box center [96, 139] width 37 height 8
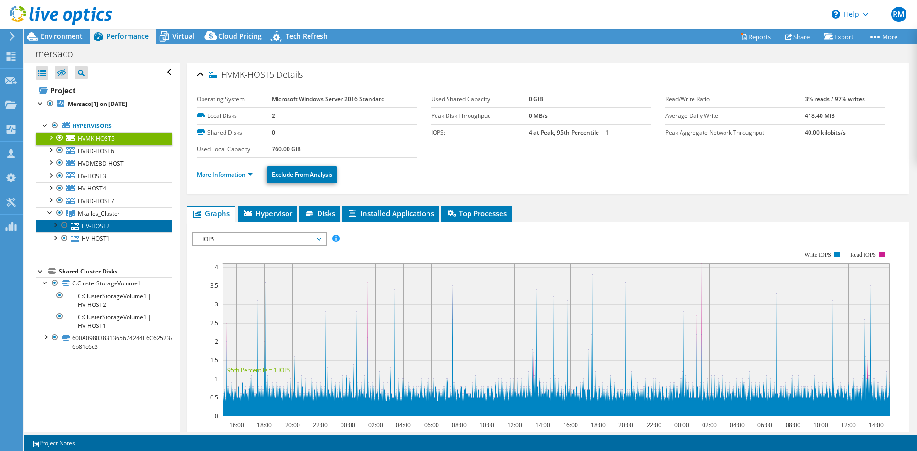
click at [107, 231] on link "HV-HOST2" at bounding box center [104, 226] width 137 height 12
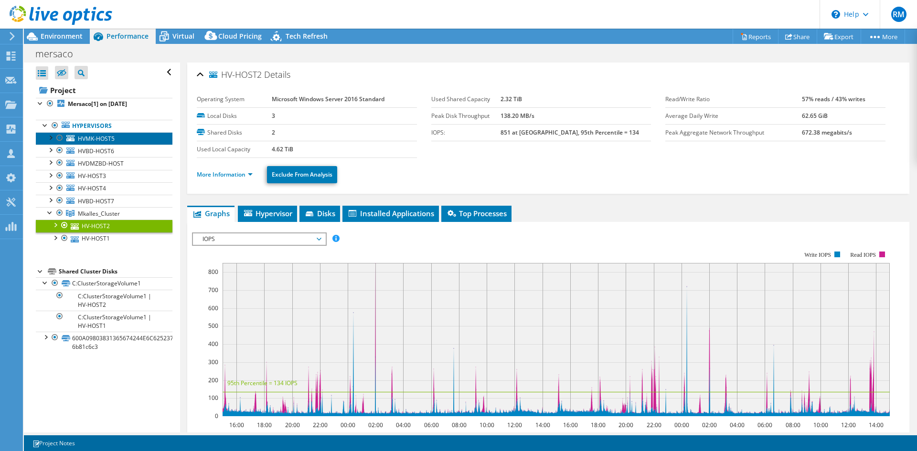
click at [103, 142] on span "HVMK-HOST5" at bounding box center [96, 139] width 37 height 8
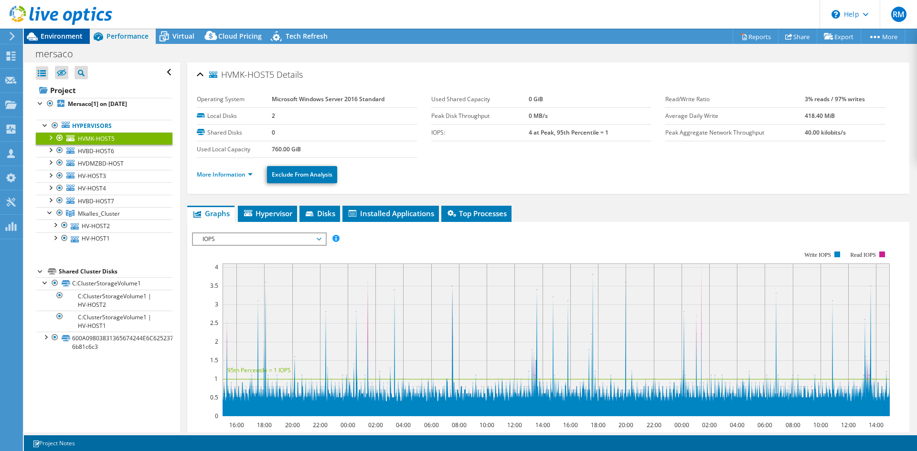
click at [68, 36] on span "Environment" at bounding box center [62, 36] width 42 height 9
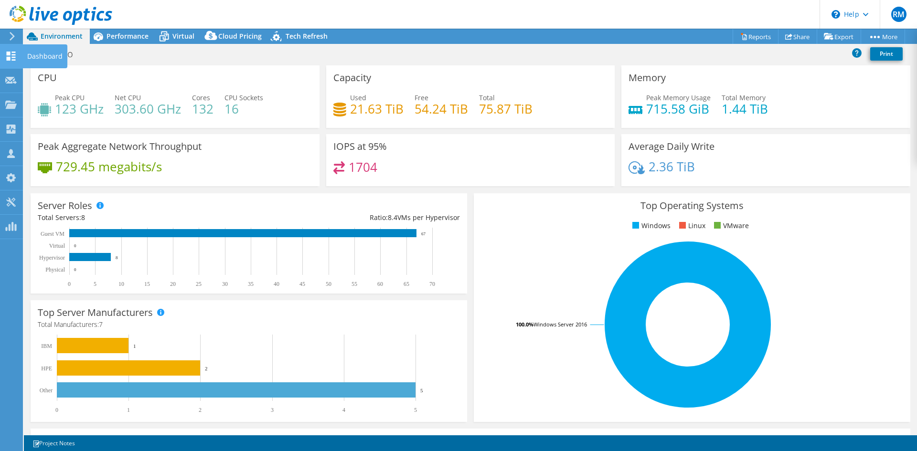
click at [14, 54] on use at bounding box center [11, 56] width 9 height 9
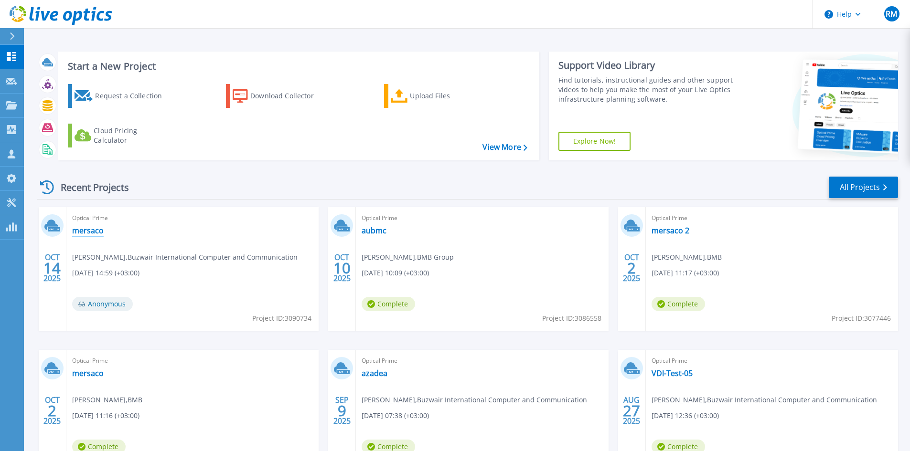
click at [92, 233] on link "mersaco" at bounding box center [88, 231] width 32 height 10
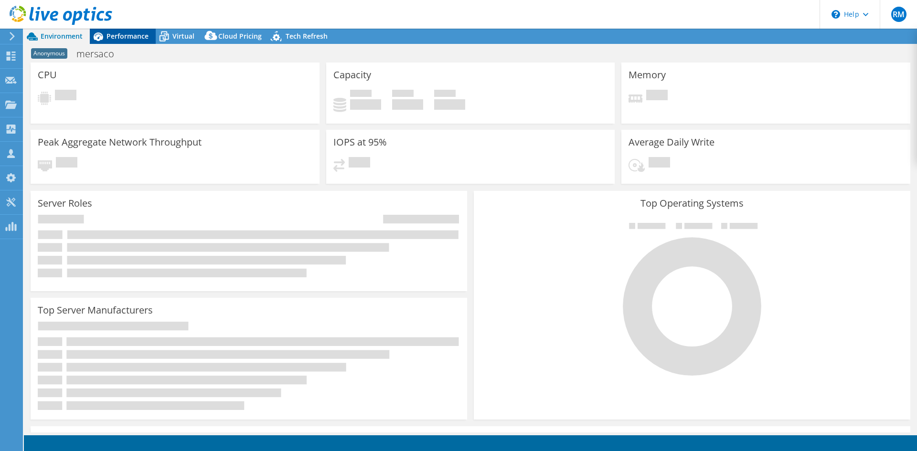
select select "USD"
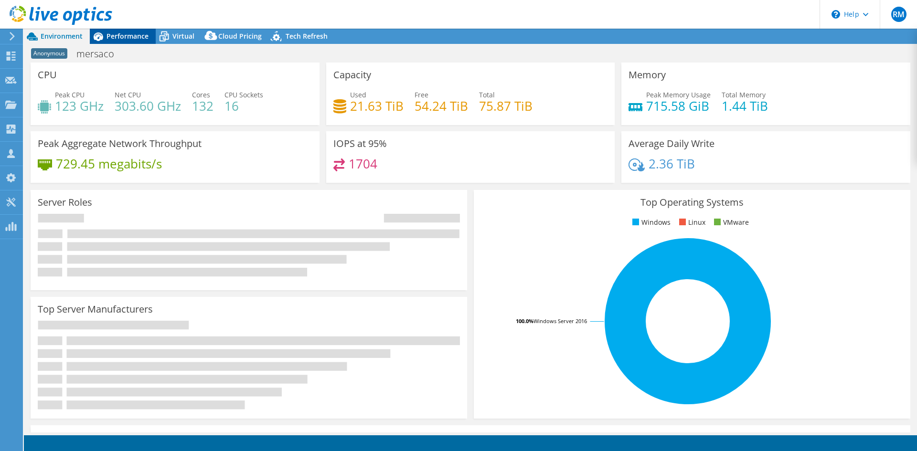
click at [119, 39] on span "Performance" at bounding box center [128, 36] width 42 height 9
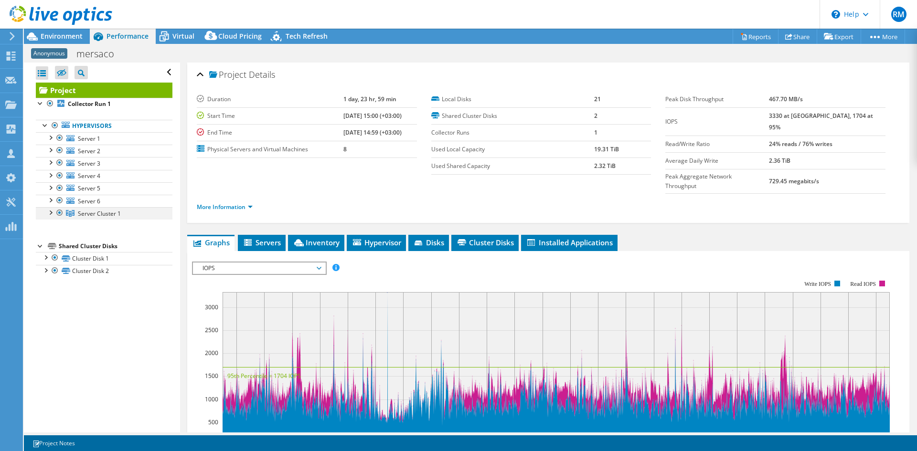
click at [48, 215] on div at bounding box center [50, 212] width 10 height 10
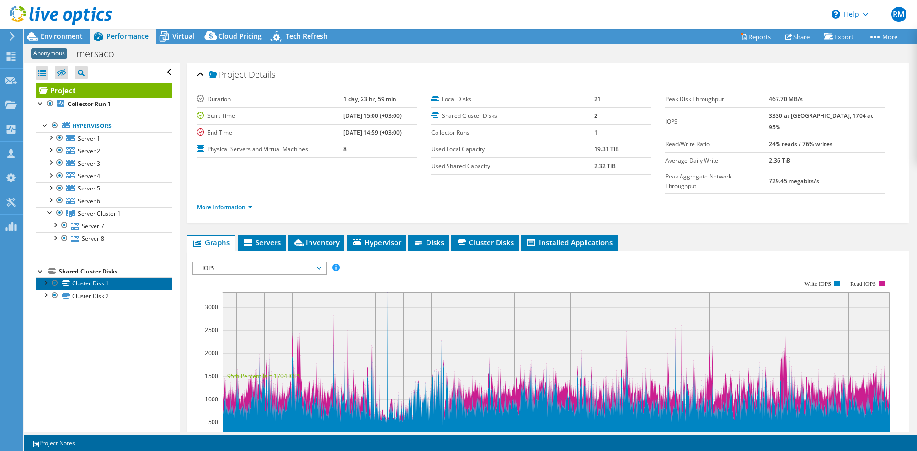
click at [92, 287] on link "Cluster Disk 1" at bounding box center [104, 284] width 137 height 12
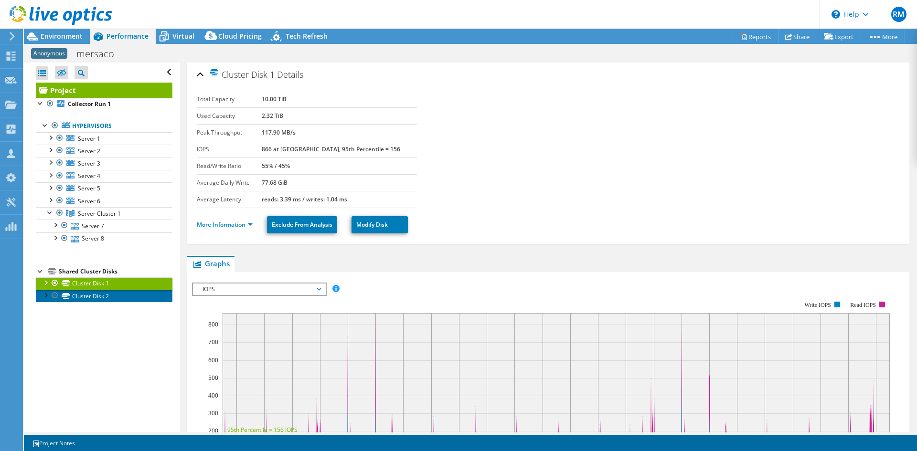
click at [93, 297] on link "Cluster Disk 2" at bounding box center [104, 296] width 137 height 12
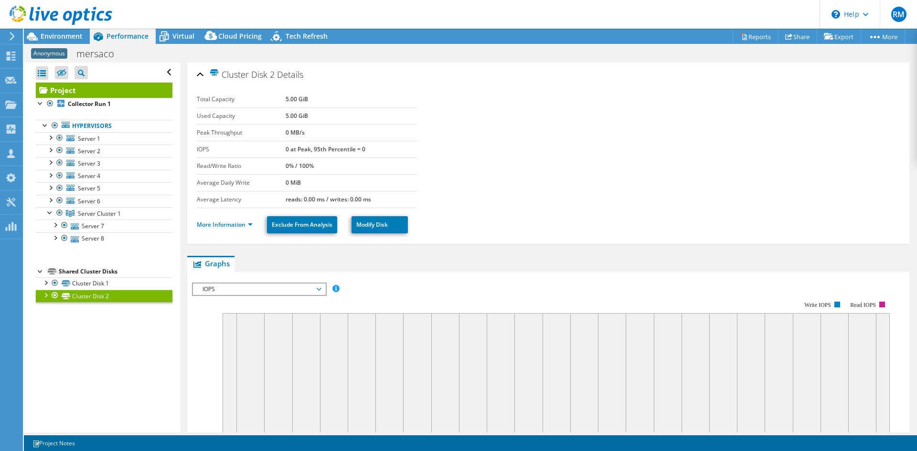
click at [46, 294] on div at bounding box center [46, 295] width 10 height 10
click at [45, 282] on div at bounding box center [46, 283] width 10 height 10
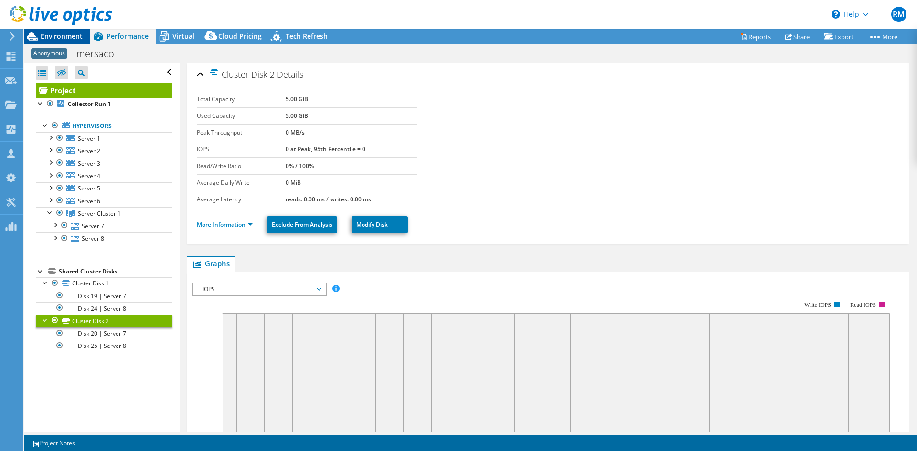
click at [75, 34] on span "Environment" at bounding box center [62, 36] width 42 height 9
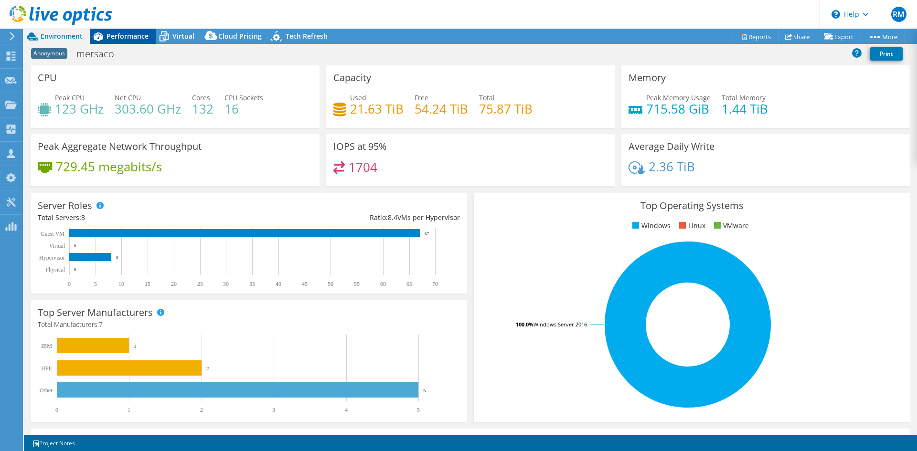
click at [123, 36] on span "Performance" at bounding box center [128, 36] width 42 height 9
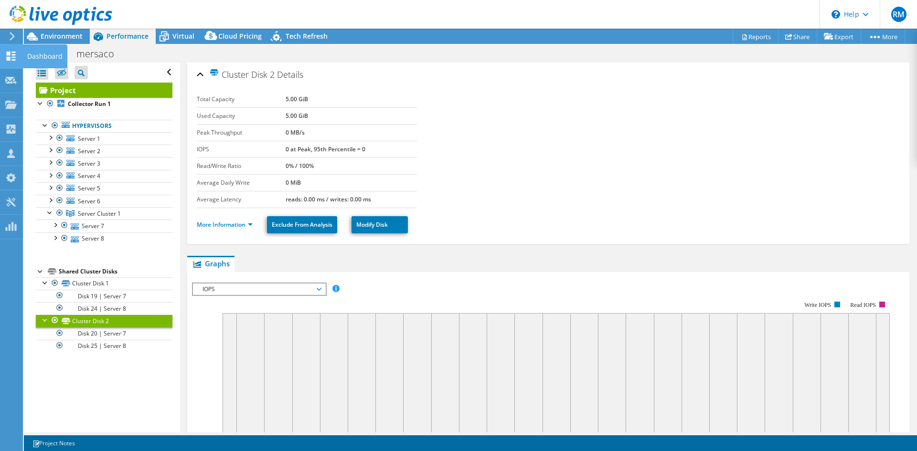
click at [16, 54] on icon at bounding box center [10, 56] width 11 height 9
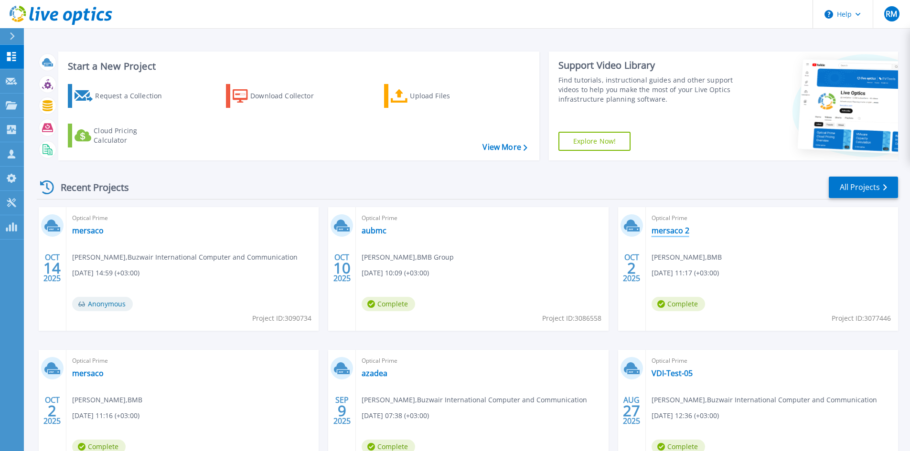
click at [658, 233] on link "mersaco 2" at bounding box center [671, 231] width 38 height 10
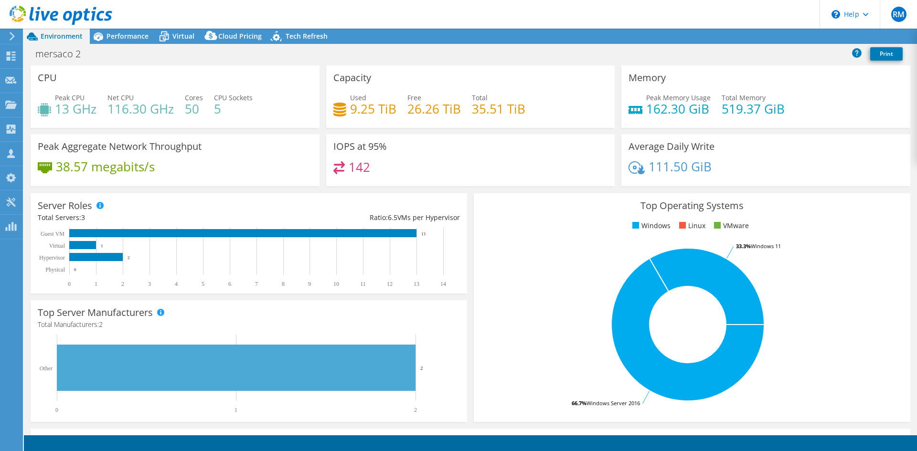
select select "USD"
click at [116, 41] on div "Performance" at bounding box center [123, 36] width 66 height 15
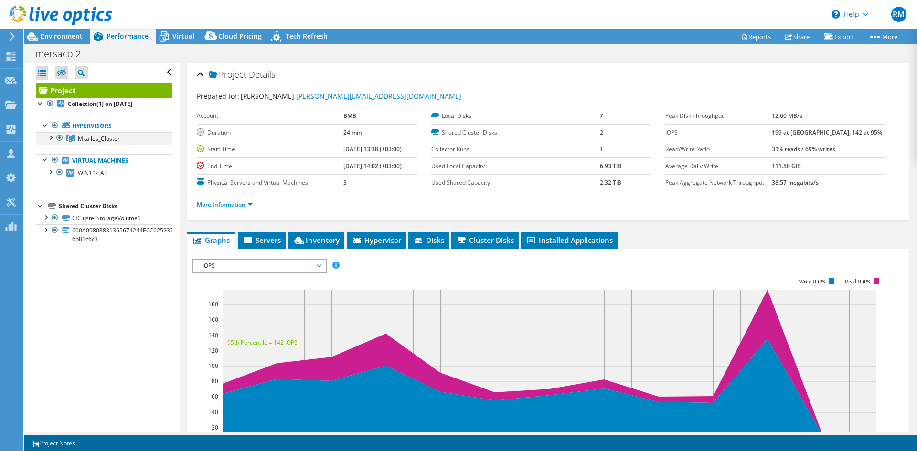
click at [51, 140] on div at bounding box center [50, 137] width 10 height 10
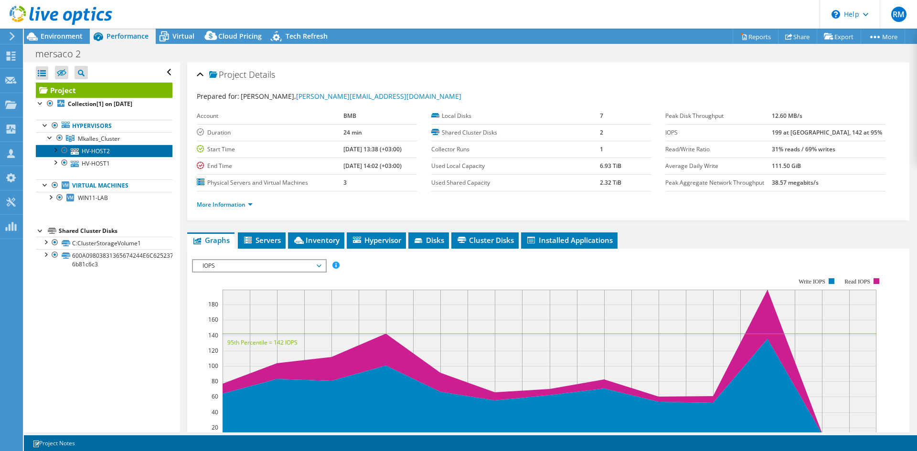
click at [103, 153] on link "HV-HOST2" at bounding box center [104, 151] width 137 height 12
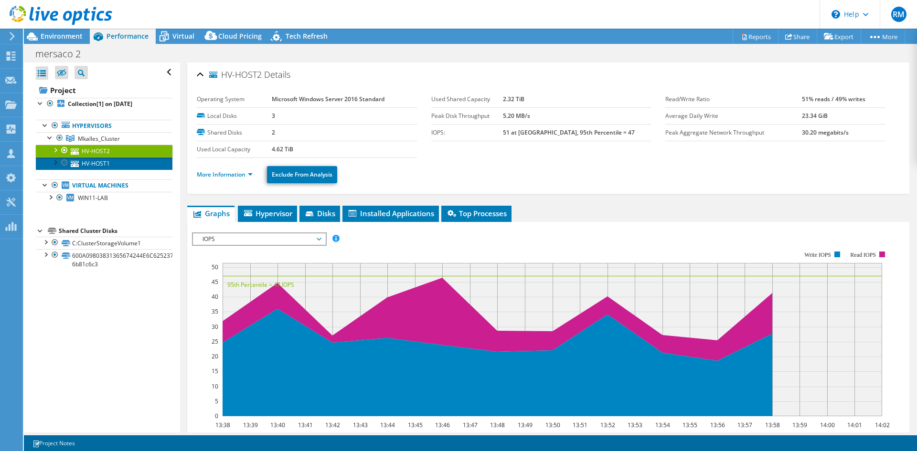
click at [107, 166] on link "HV-HOST1" at bounding box center [104, 163] width 137 height 12
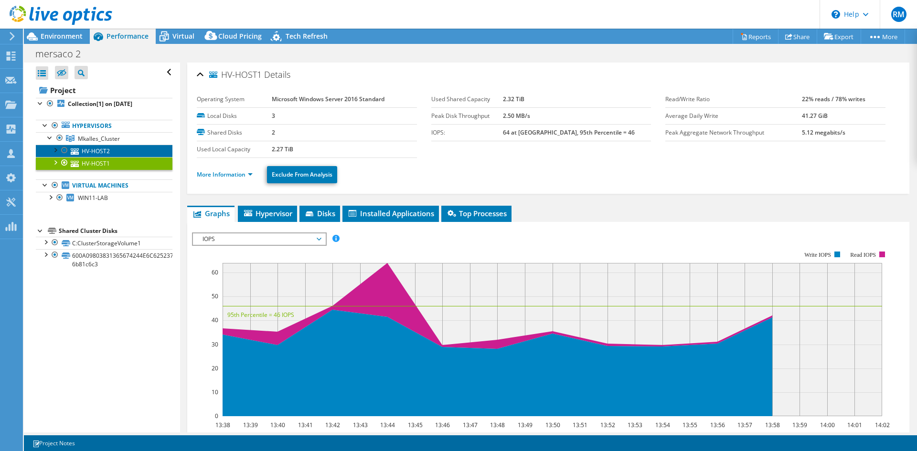
click at [105, 147] on link "HV-HOST2" at bounding box center [104, 151] width 137 height 12
